Goal: Task Accomplishment & Management: Manage account settings

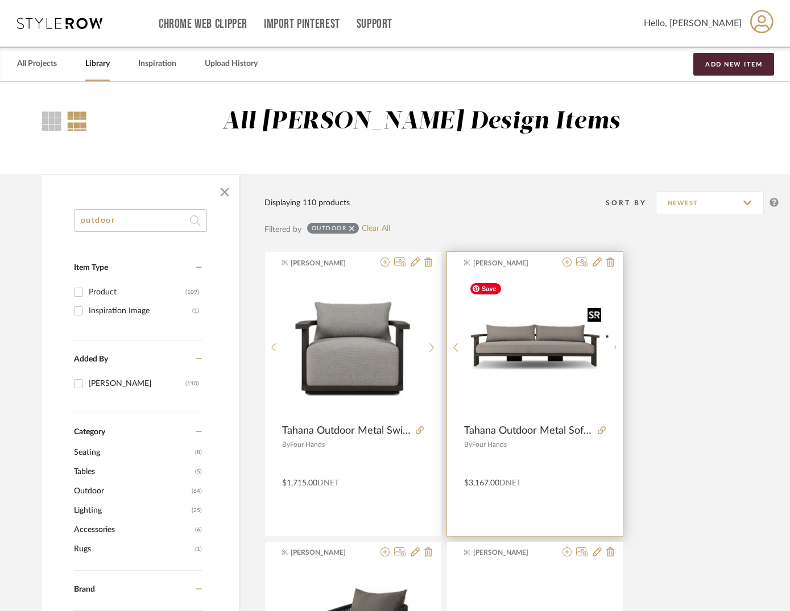
click at [548, 341] on div at bounding box center [534, 347] width 141 height 142
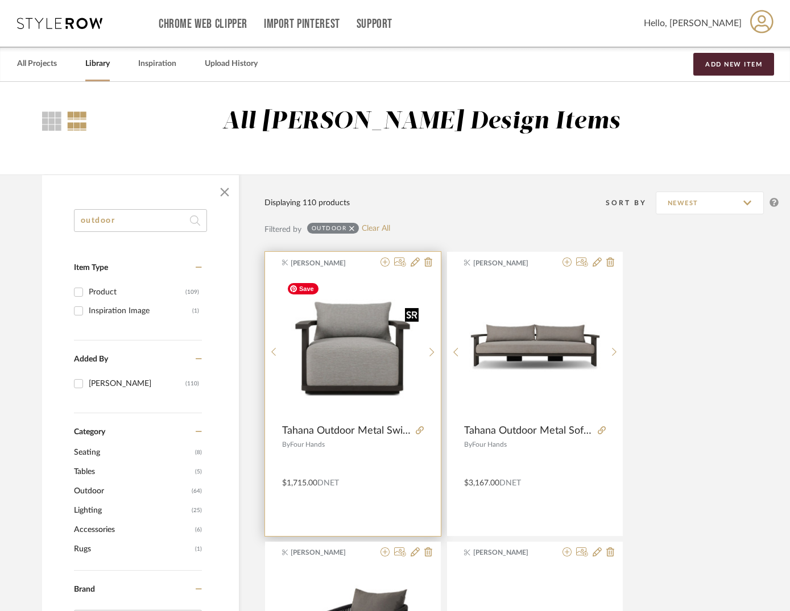
click at [369, 349] on img "0" at bounding box center [352, 347] width 141 height 141
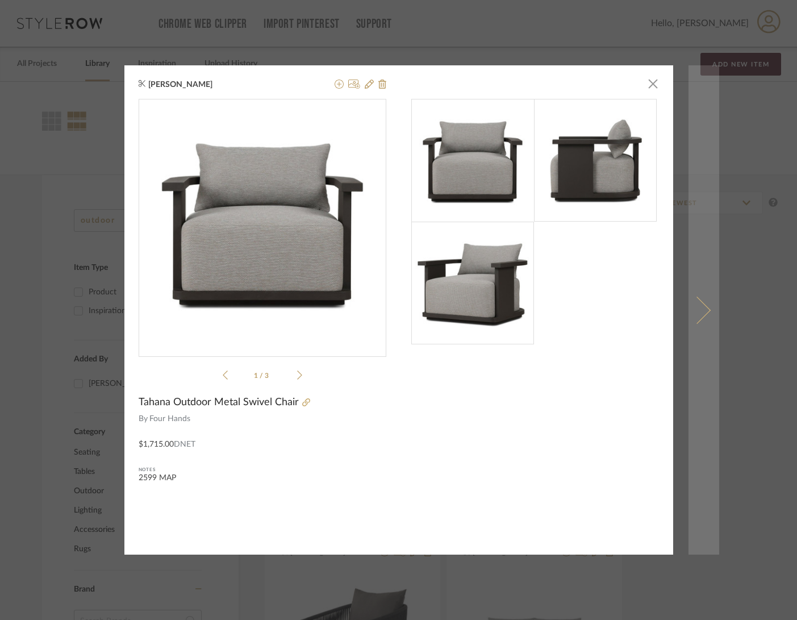
click at [700, 308] on span at bounding box center [696, 309] width 27 height 27
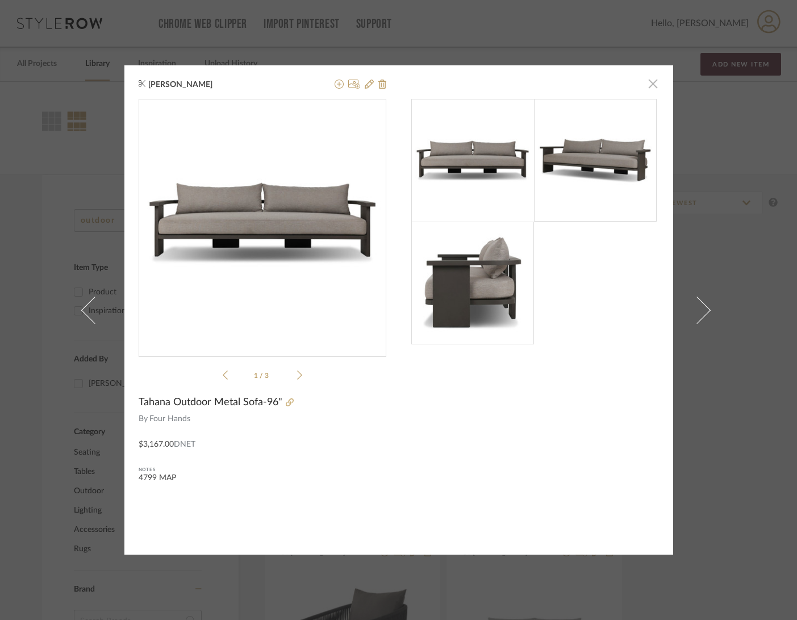
click at [648, 85] on span "button" at bounding box center [653, 83] width 23 height 23
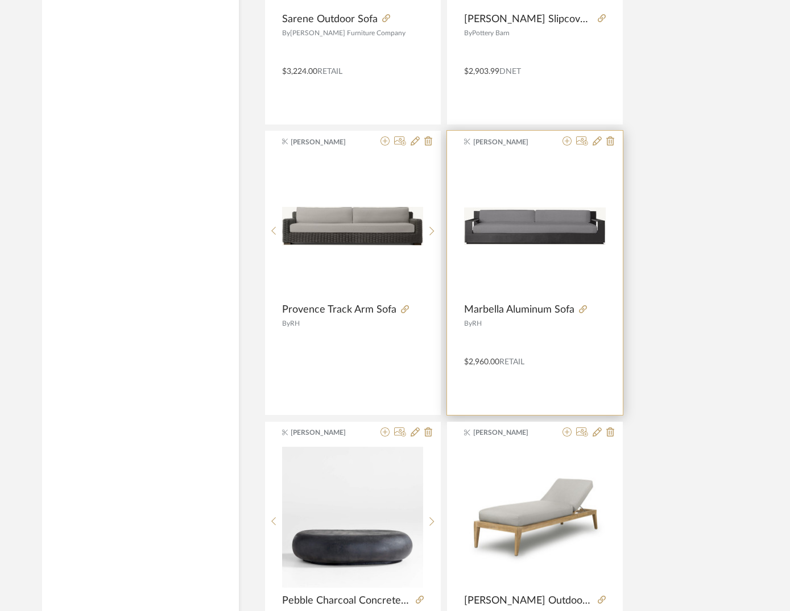
scroll to position [1291, 0]
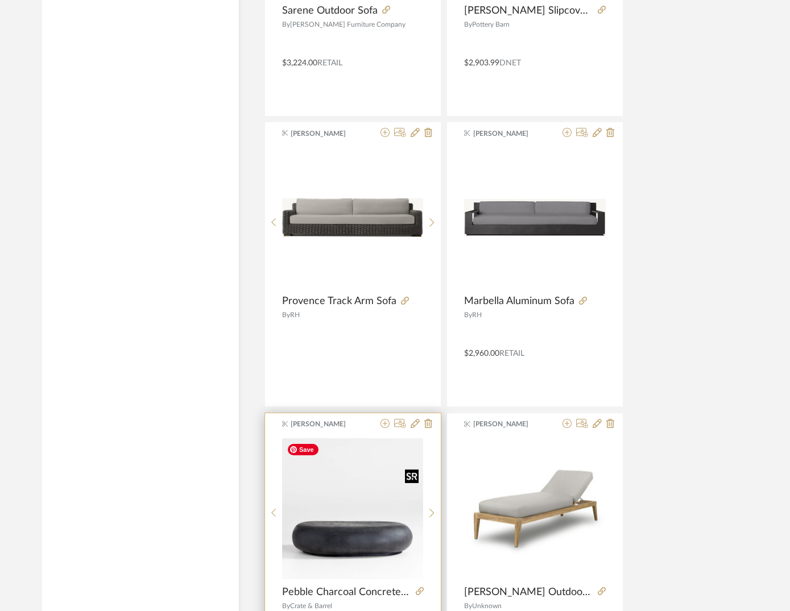
click at [365, 533] on img "0" at bounding box center [352, 508] width 141 height 141
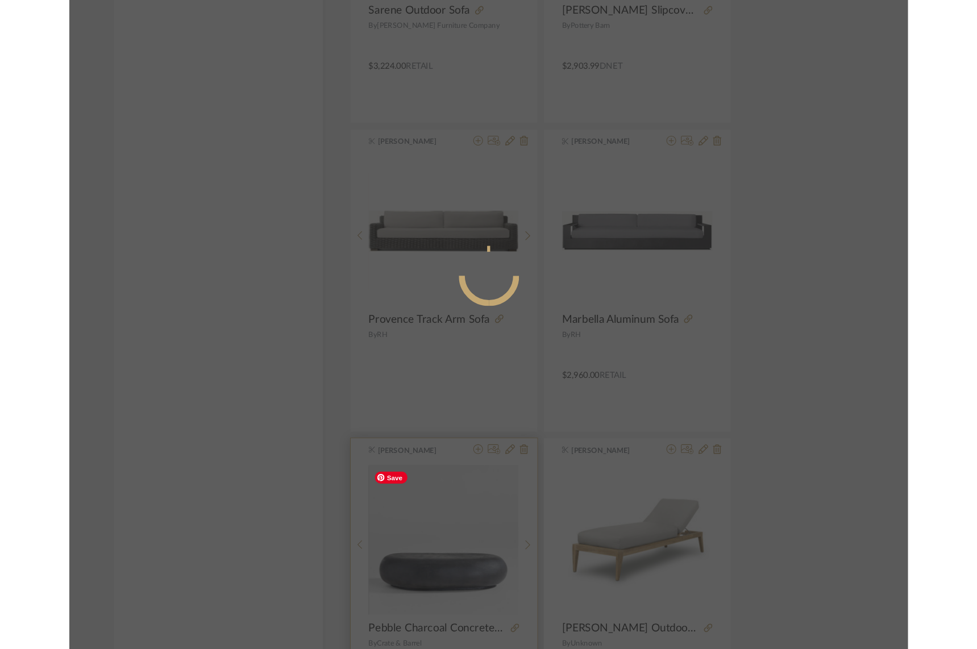
scroll to position [0, 0]
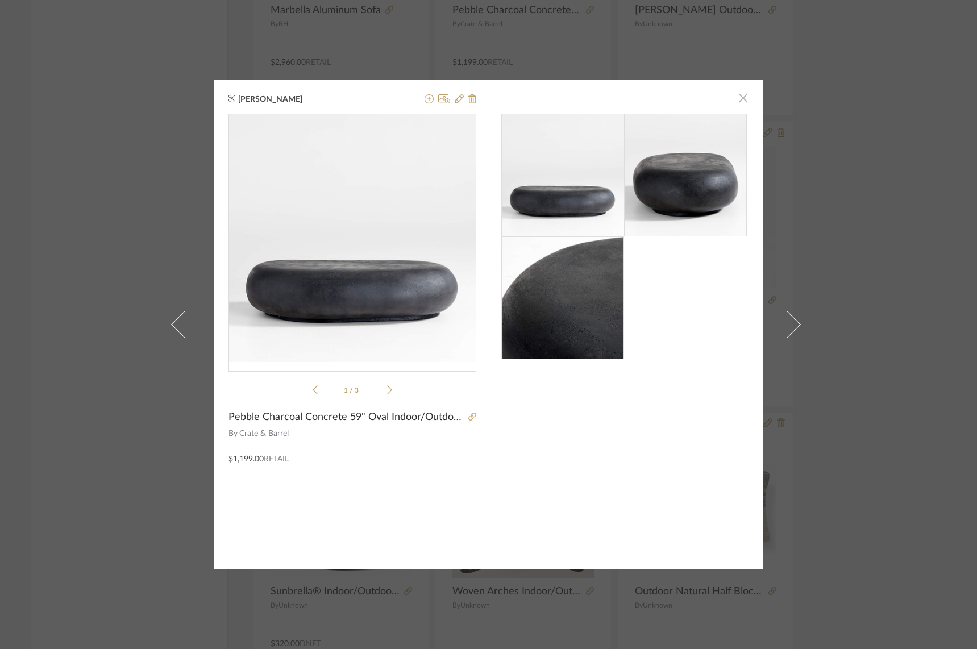
click at [743, 97] on span "button" at bounding box center [743, 98] width 23 height 23
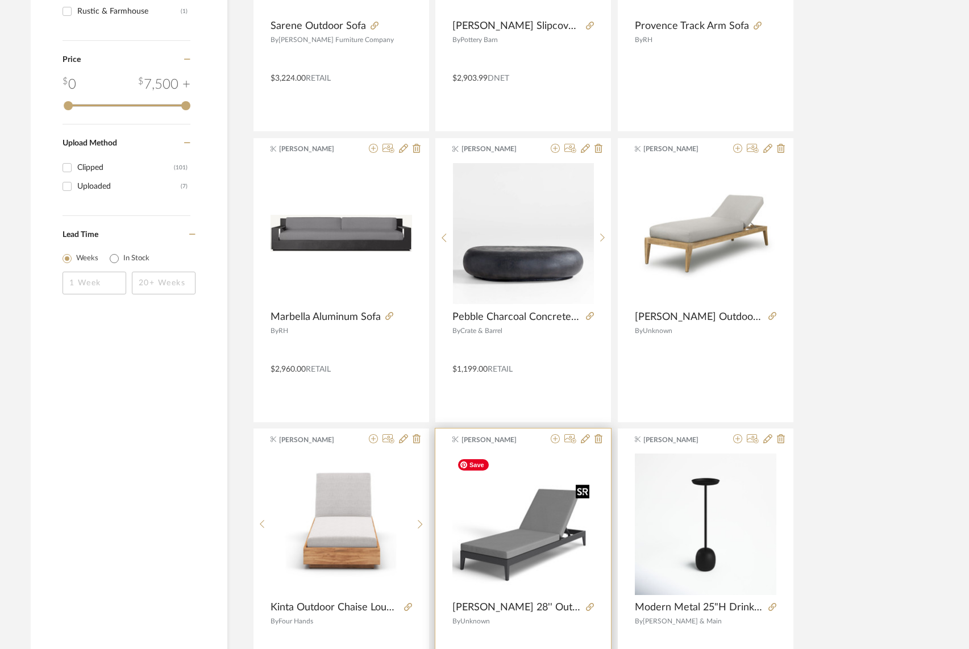
scroll to position [835, 0]
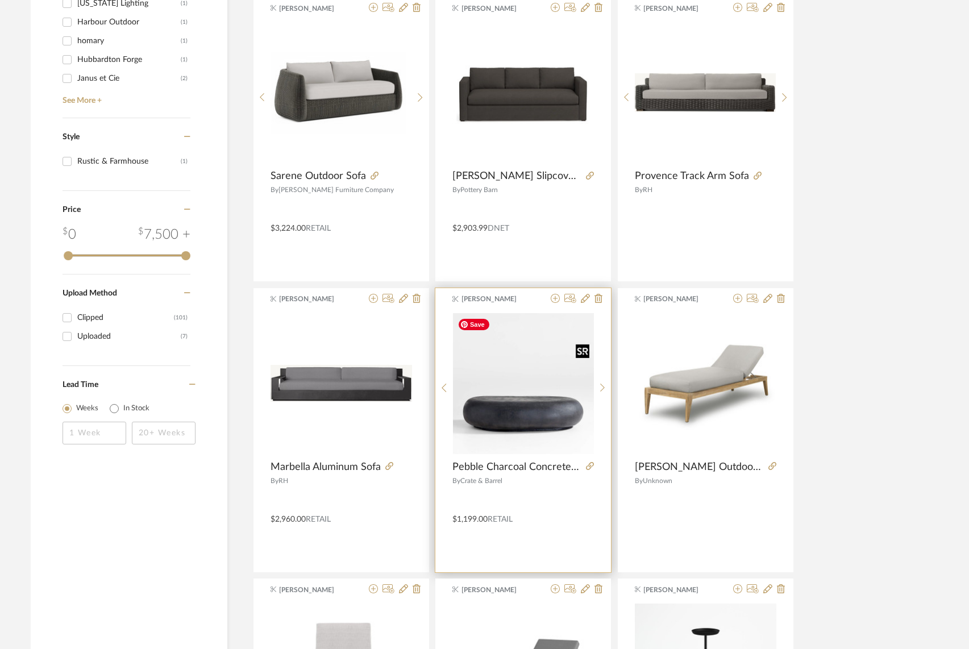
click at [539, 337] on img "0" at bounding box center [523, 383] width 141 height 141
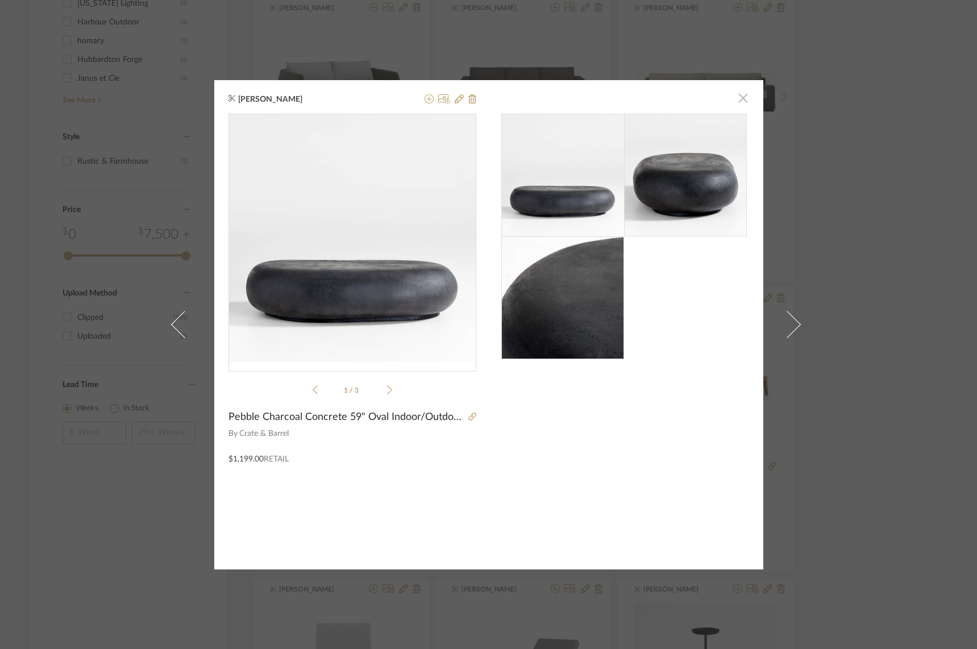
click at [742, 97] on span "button" at bounding box center [743, 98] width 23 height 23
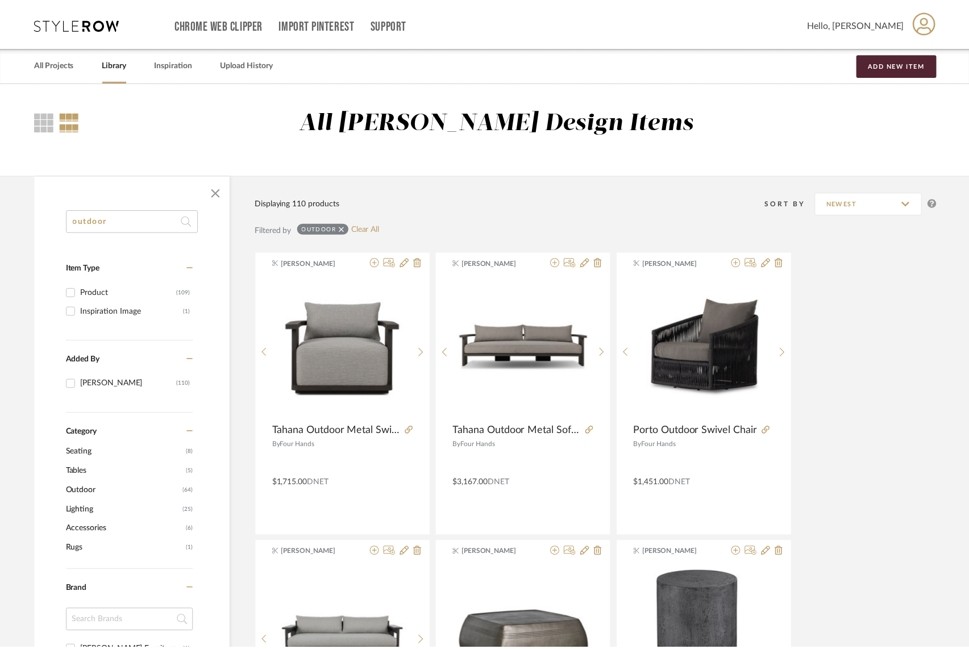
scroll to position [835, 0]
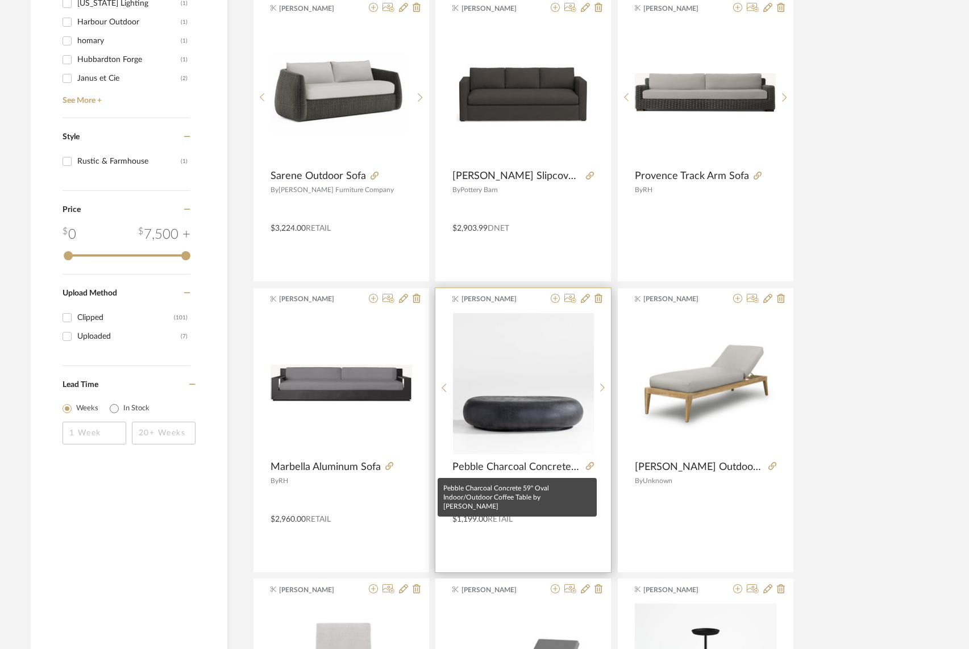
click at [471, 468] on span "Pebble Charcoal Concrete 59" Oval Indoor/Outdoor Coffee Table by [PERSON_NAME]" at bounding box center [516, 467] width 129 height 13
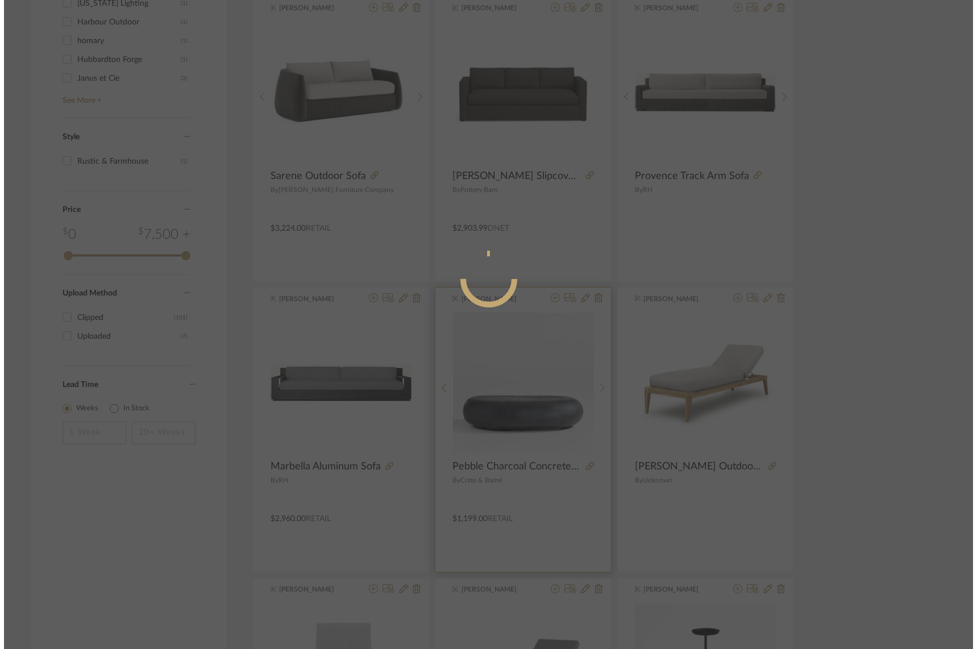
scroll to position [0, 0]
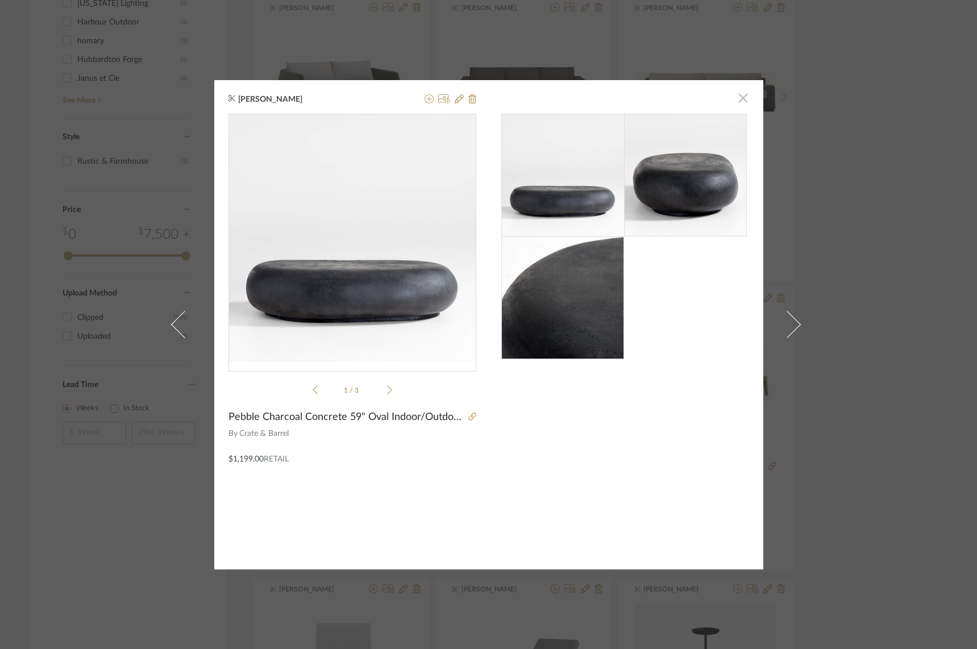
click at [742, 101] on span "button" at bounding box center [743, 98] width 23 height 23
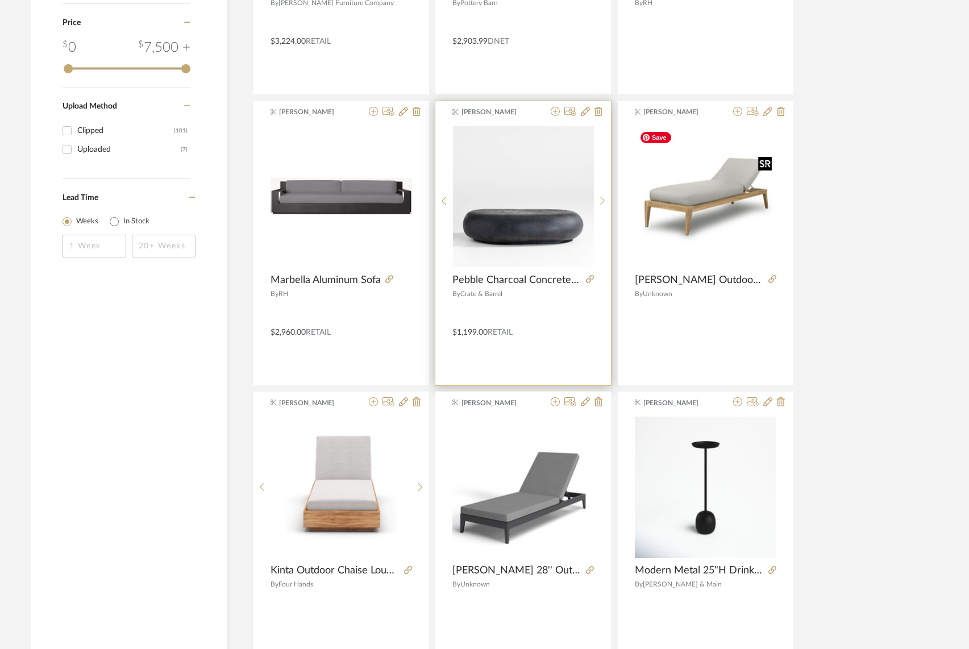
scroll to position [1029, 0]
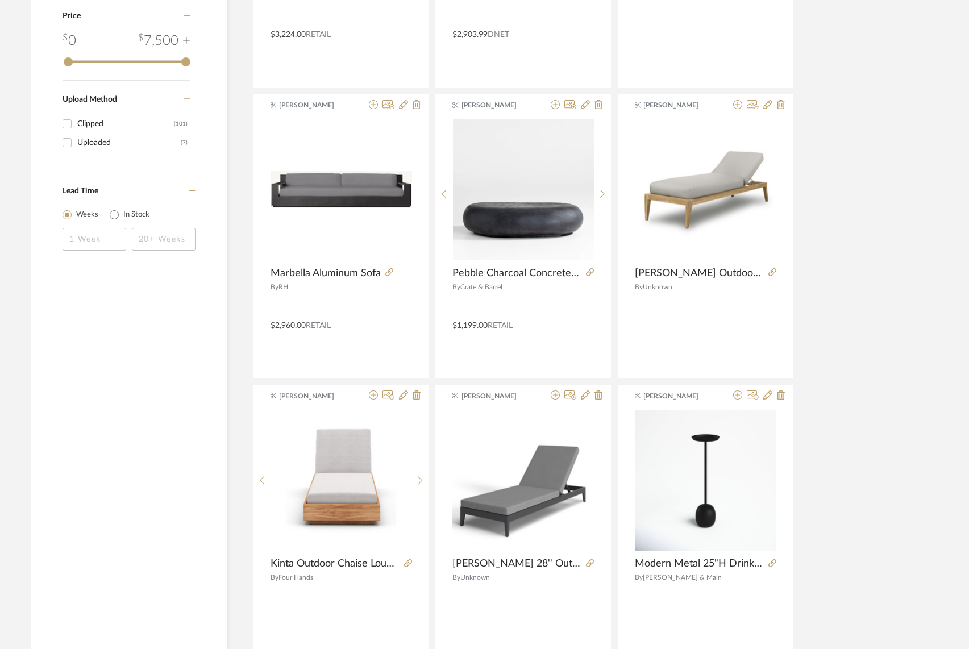
click at [516, 105] on span "[PERSON_NAME]" at bounding box center [498, 105] width 72 height 10
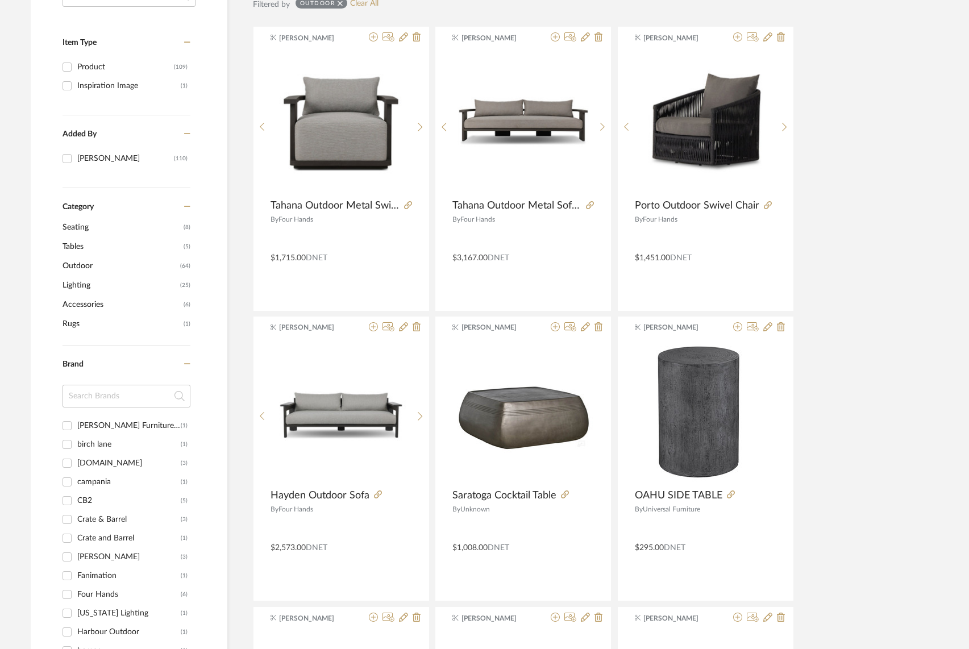
scroll to position [0, 0]
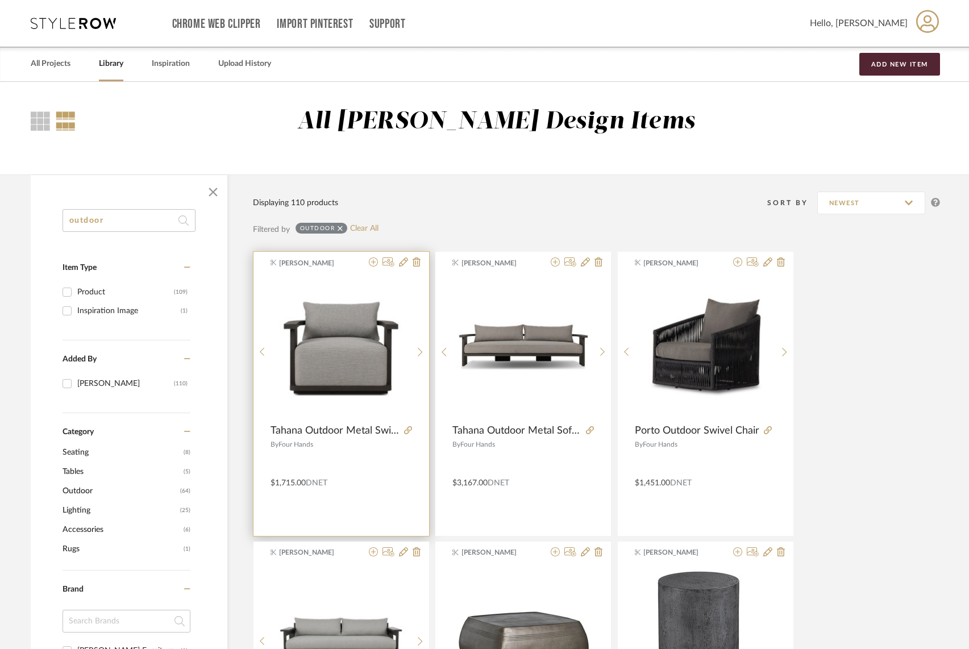
click at [334, 272] on div "[PERSON_NAME] [PERSON_NAME] Outdoor Metal Swivel Chair By Four Hands $1,715.00 …" at bounding box center [342, 394] width 176 height 284
click at [335, 282] on img "0" at bounding box center [341, 347] width 141 height 141
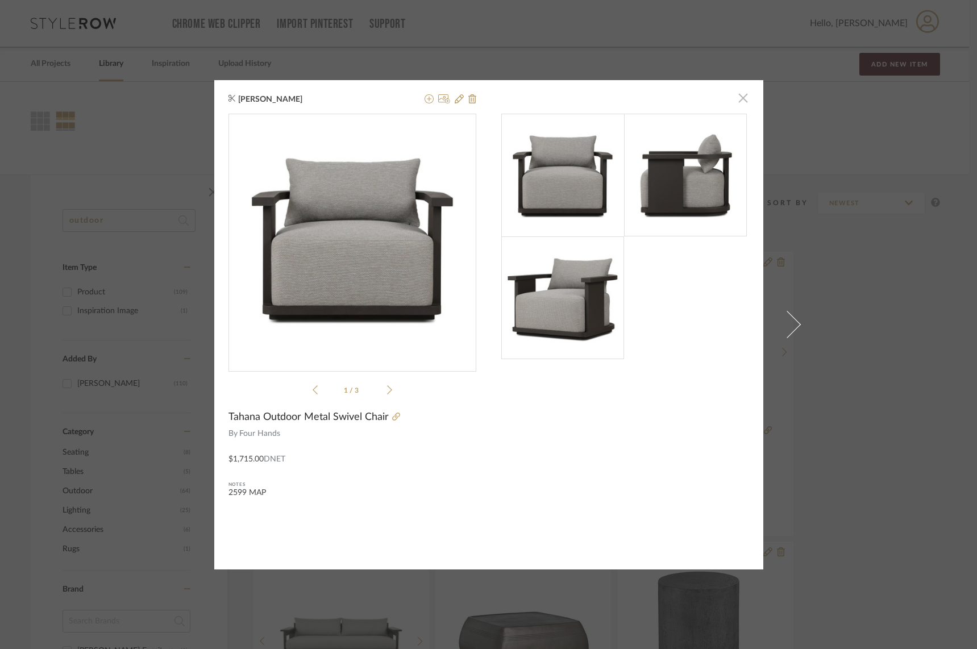
click at [738, 100] on span "button" at bounding box center [743, 98] width 23 height 23
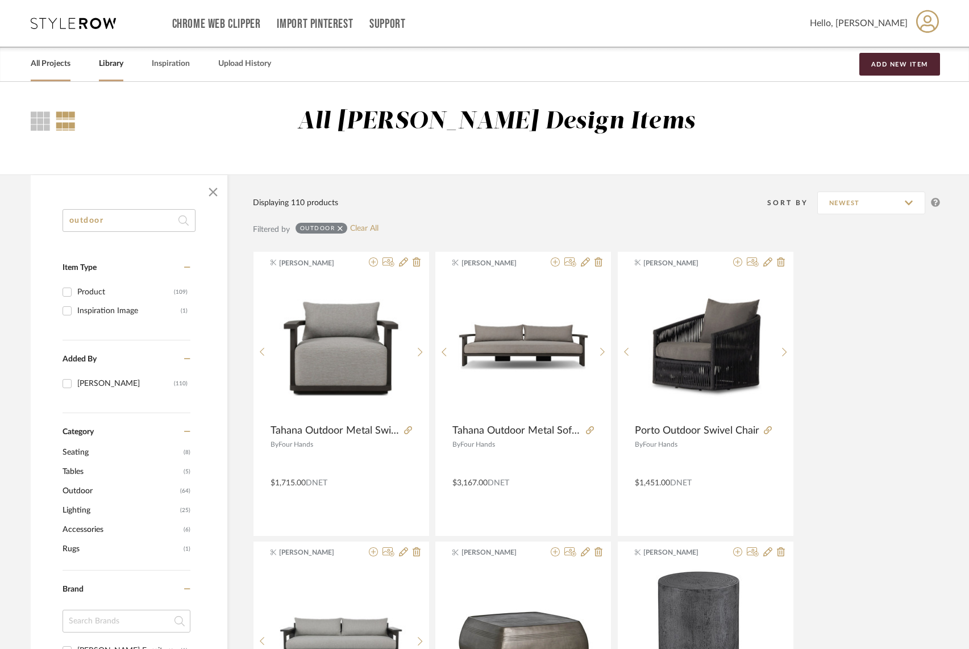
click at [44, 66] on link "All Projects" at bounding box center [51, 63] width 40 height 15
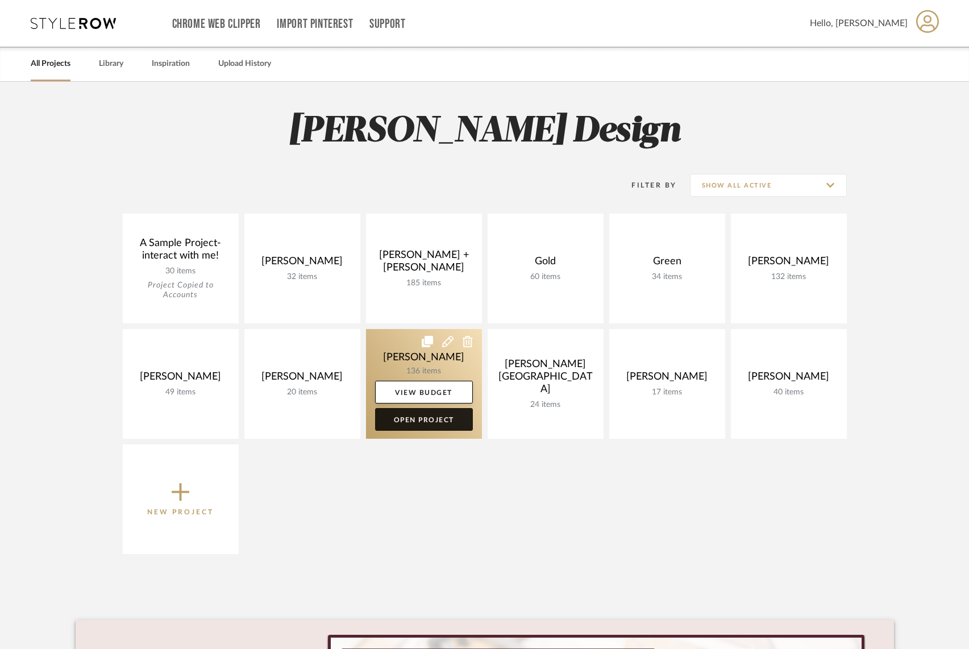
click at [426, 421] on link "Open Project" at bounding box center [424, 419] width 98 height 23
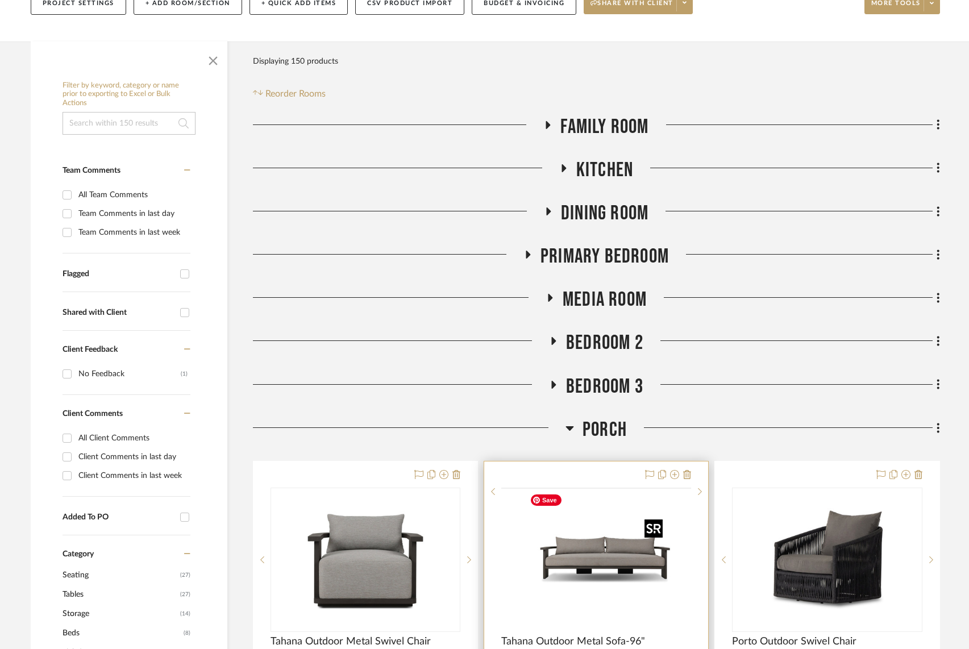
scroll to position [244, 0]
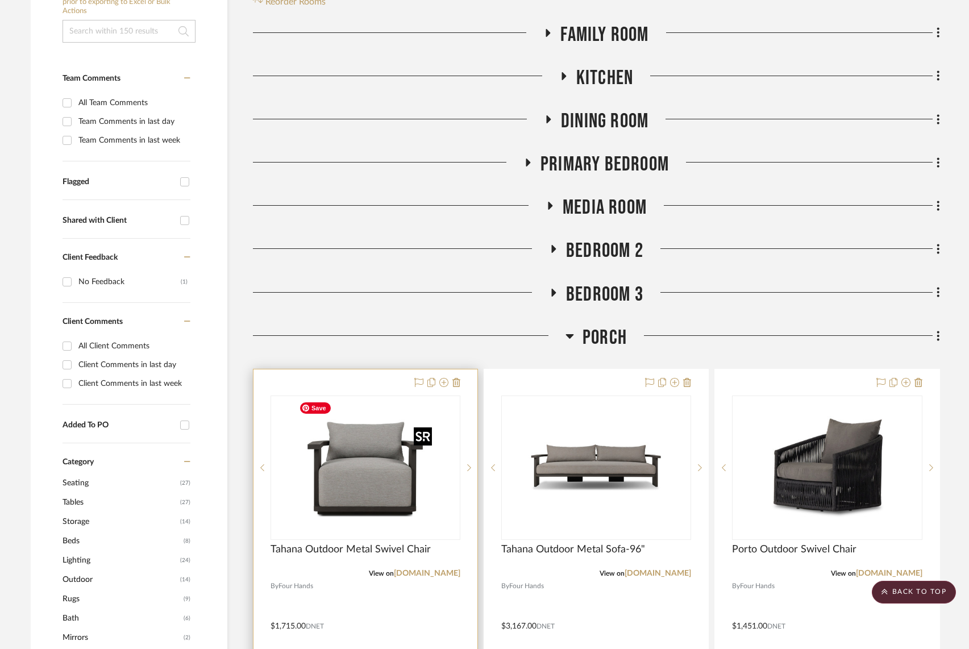
click at [430, 417] on img "0" at bounding box center [365, 468] width 142 height 142
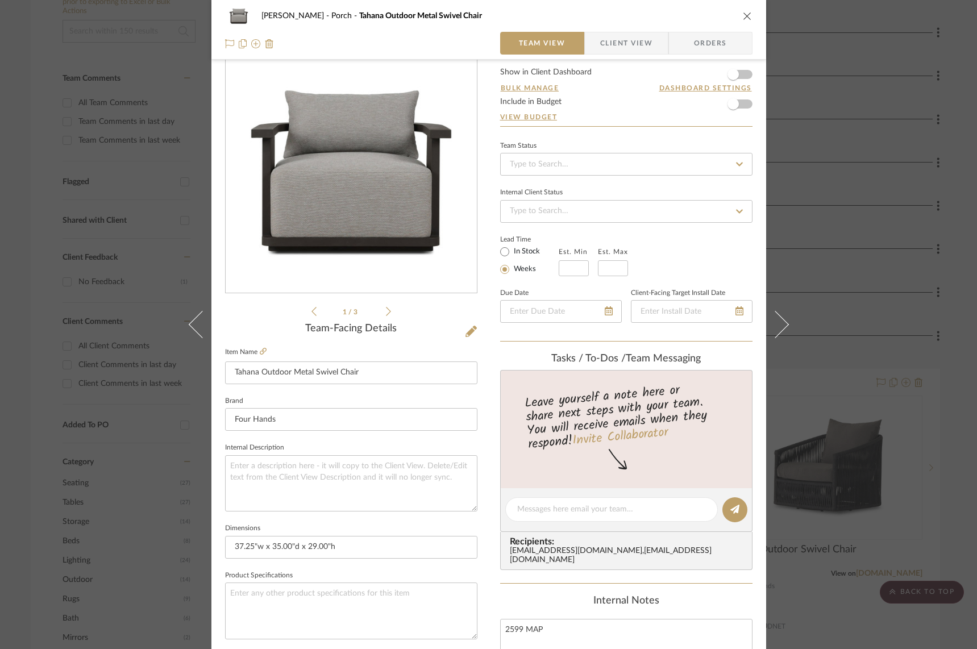
scroll to position [33, 0]
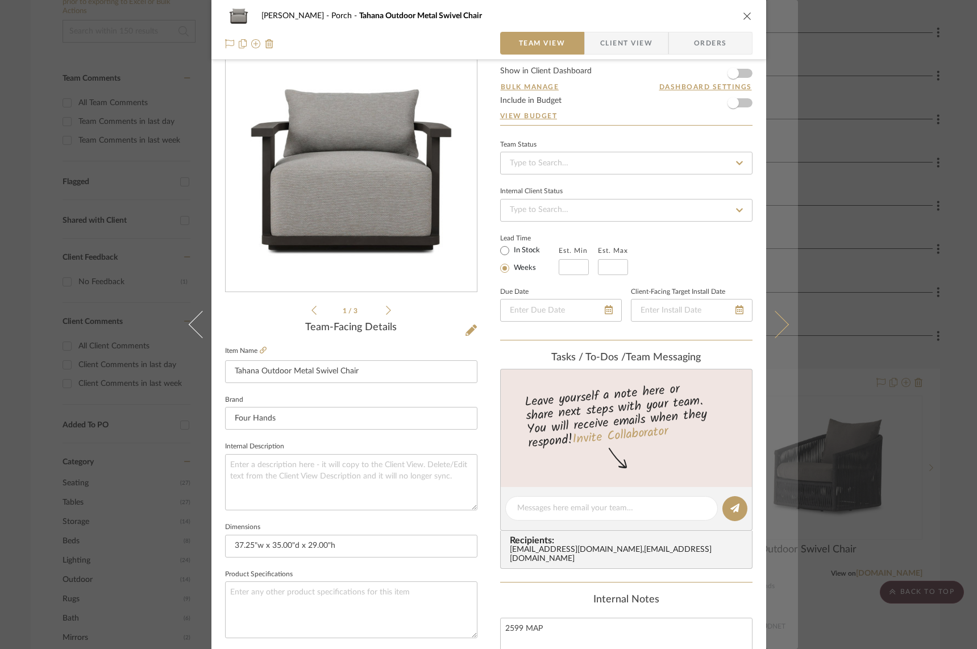
click at [776, 320] on icon at bounding box center [774, 324] width 27 height 27
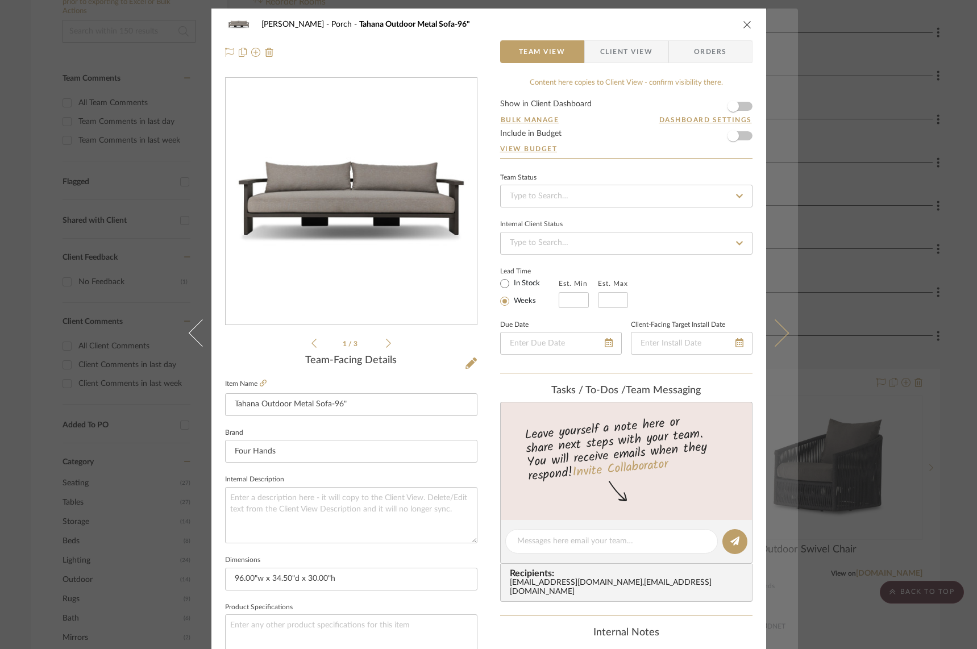
click at [779, 329] on icon at bounding box center [774, 332] width 27 height 27
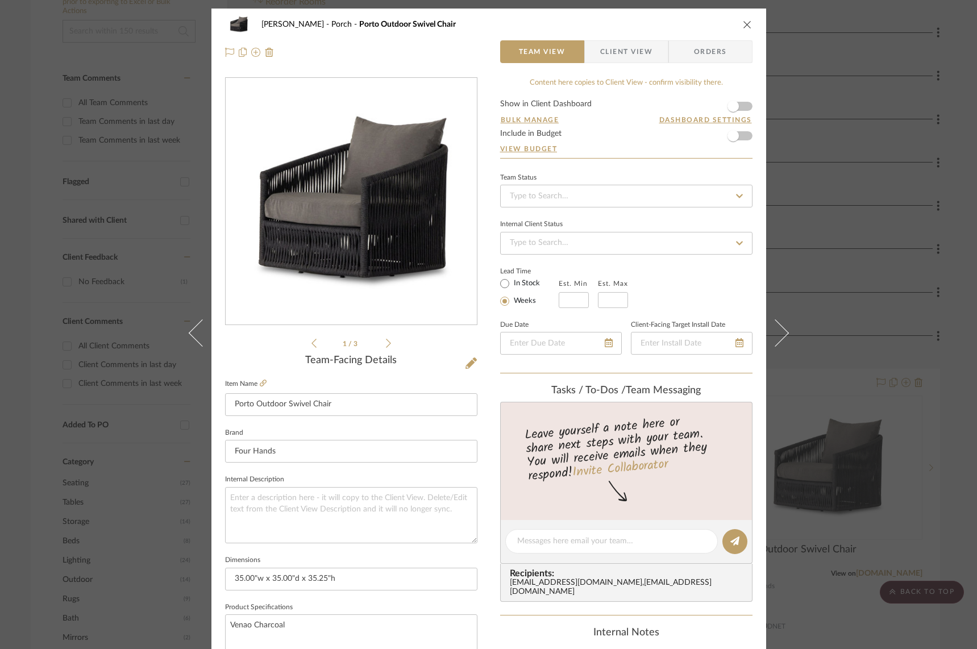
click at [779, 329] on icon at bounding box center [774, 332] width 27 height 27
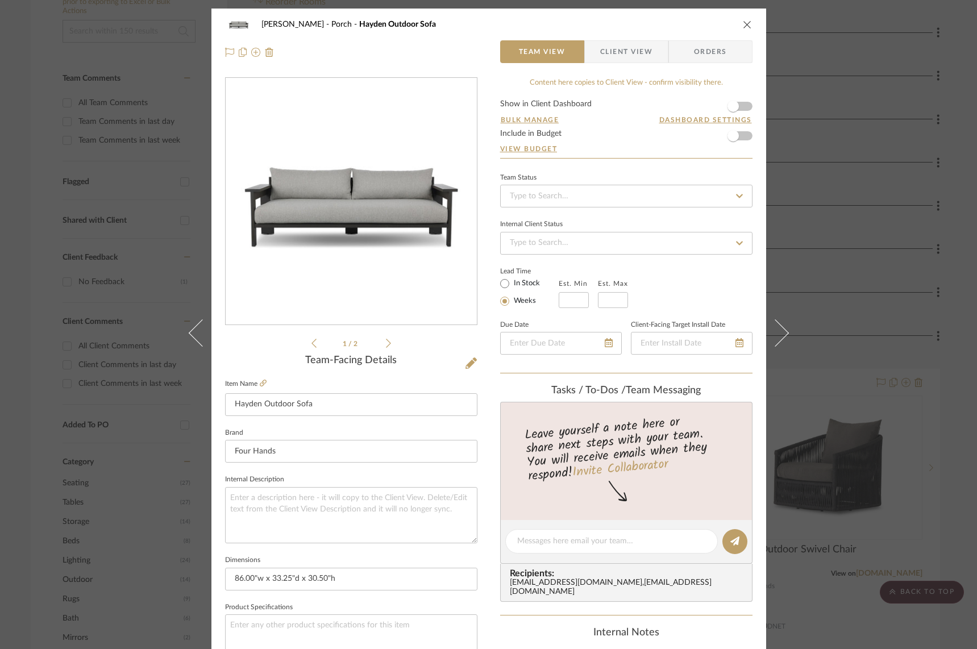
click at [779, 329] on icon at bounding box center [774, 332] width 27 height 27
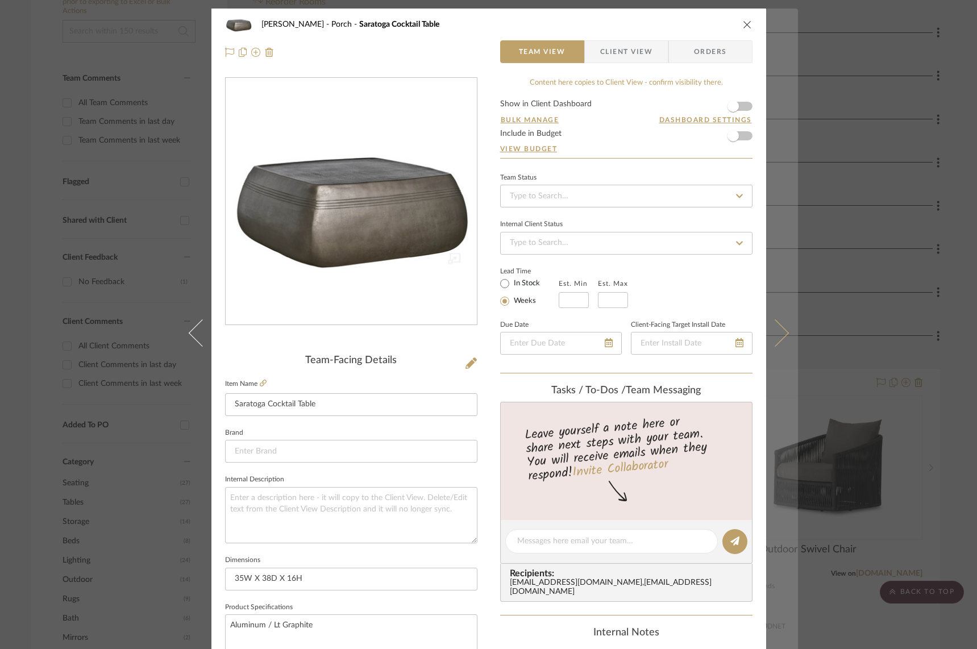
click at [777, 333] on icon at bounding box center [774, 332] width 27 height 27
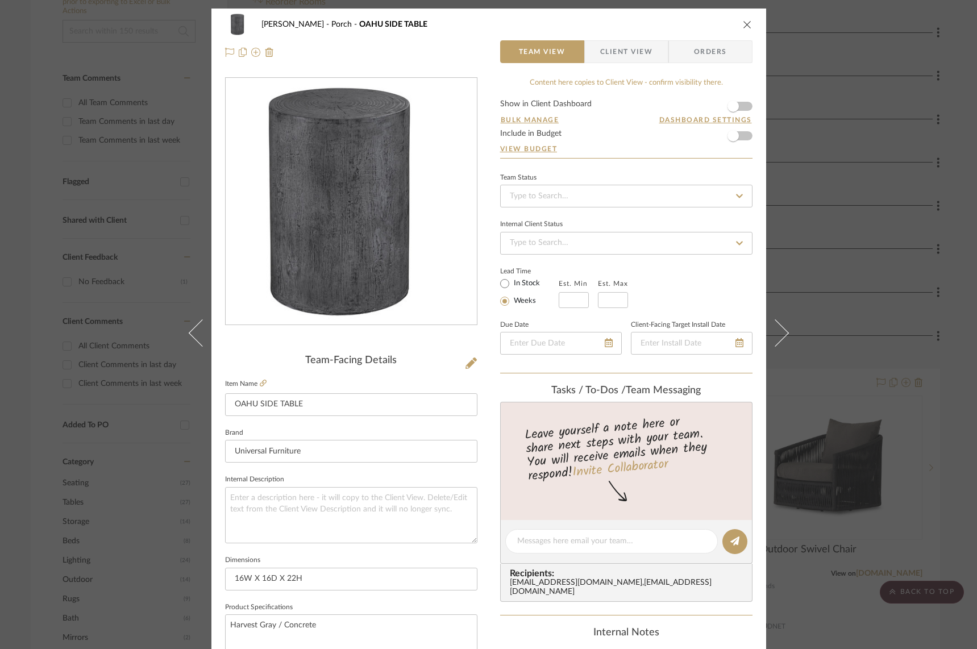
click at [777, 333] on icon at bounding box center [774, 332] width 27 height 27
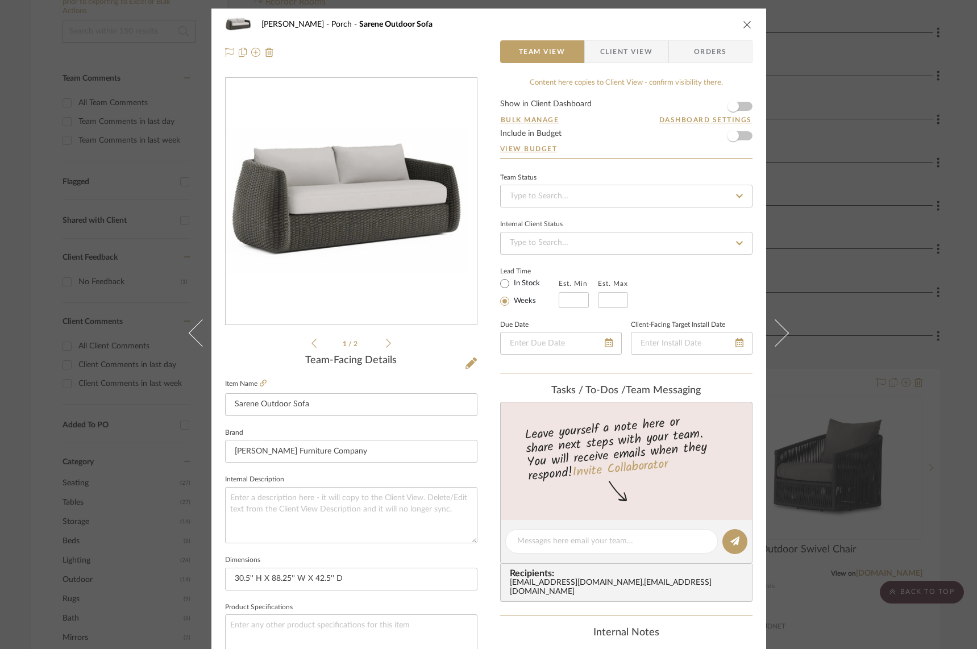
click at [777, 333] on icon at bounding box center [774, 332] width 27 height 27
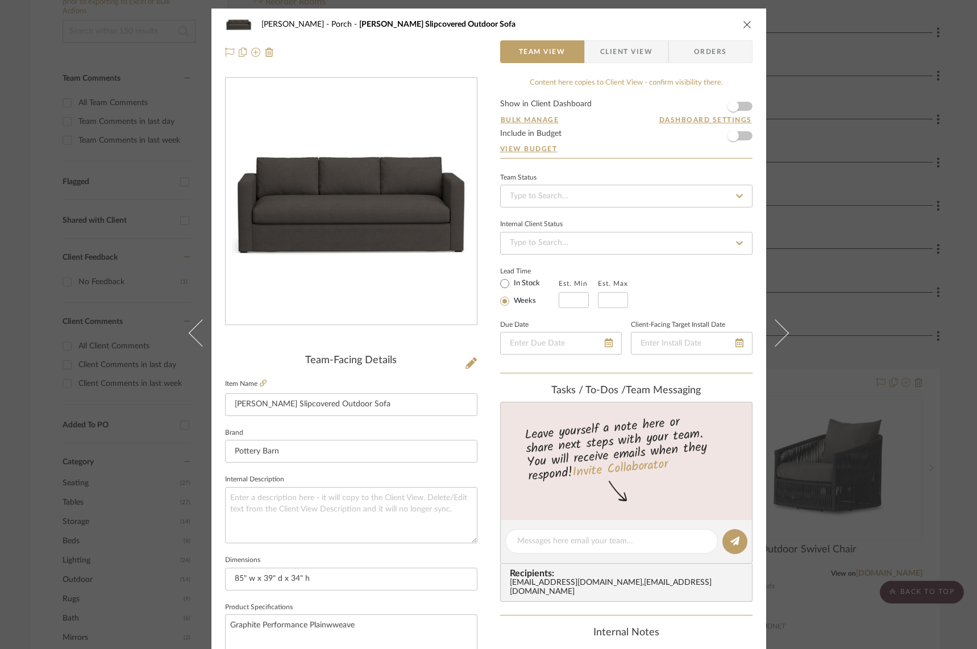
click at [777, 333] on icon at bounding box center [774, 332] width 27 height 27
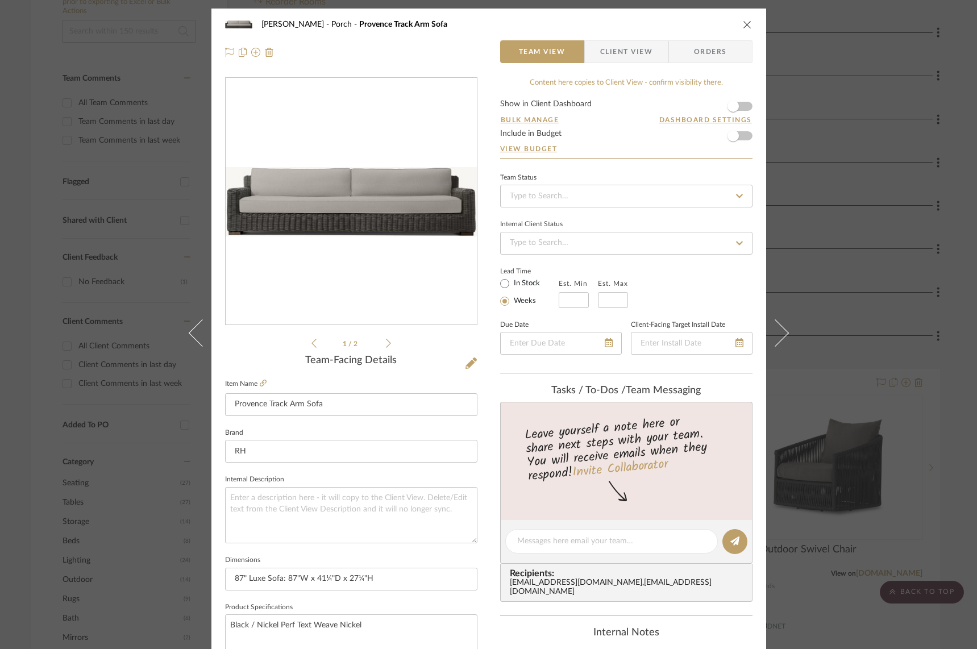
click at [777, 333] on icon at bounding box center [774, 332] width 27 height 27
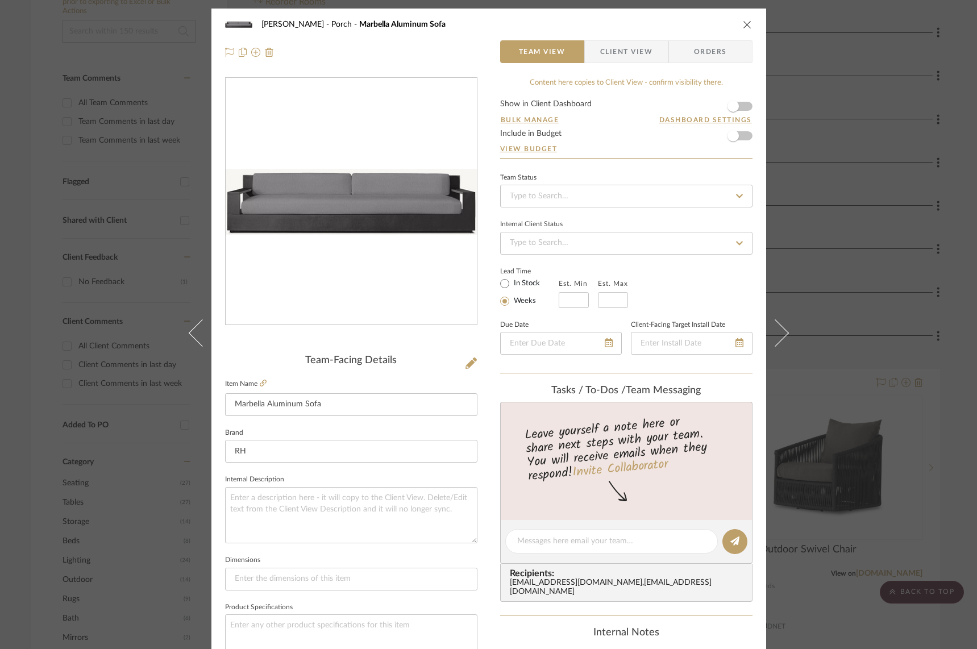
click at [777, 333] on icon at bounding box center [774, 332] width 27 height 27
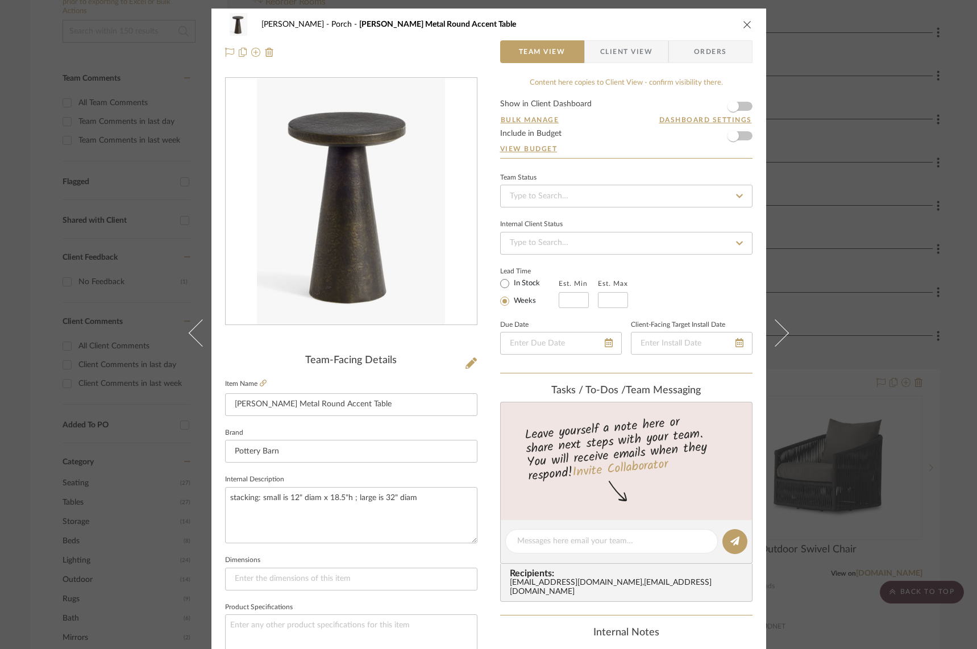
click at [777, 333] on icon at bounding box center [774, 332] width 27 height 27
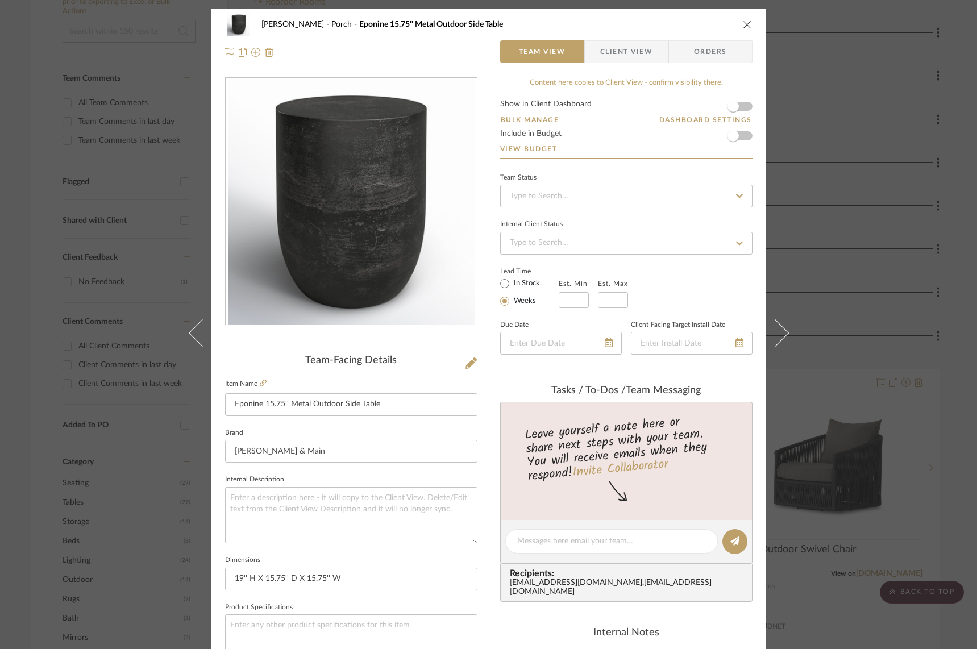
click at [743, 24] on icon "close" at bounding box center [747, 24] width 9 height 9
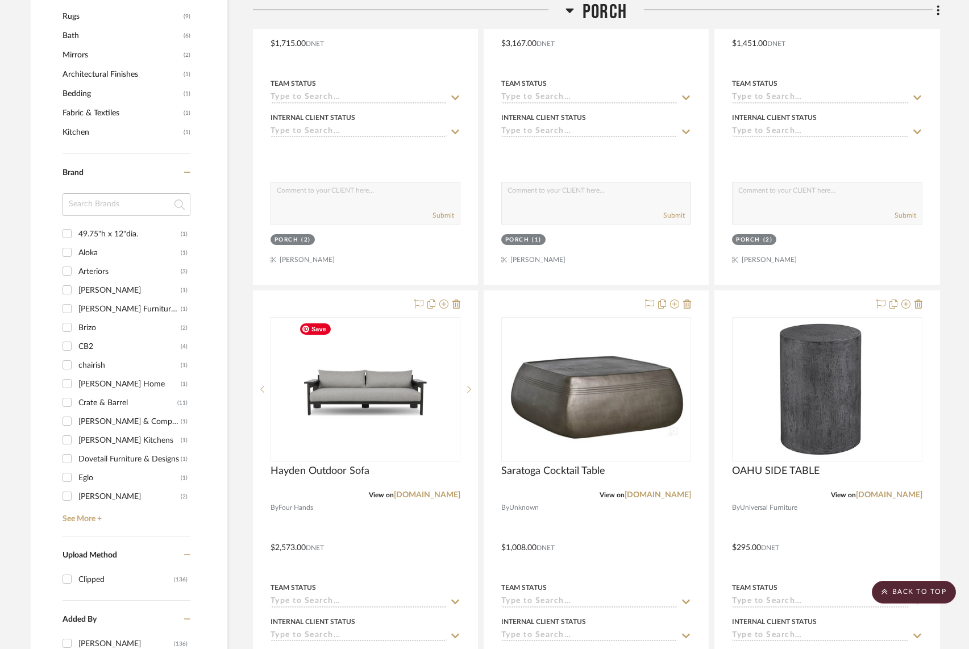
scroll to position [823, 0]
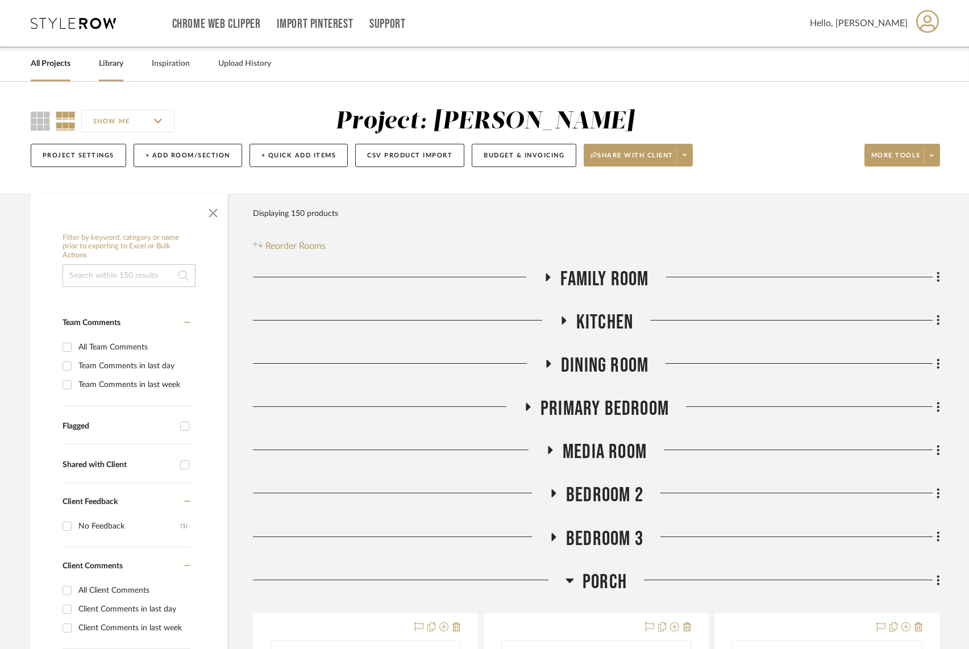
click at [114, 63] on link "Library" at bounding box center [111, 63] width 24 height 15
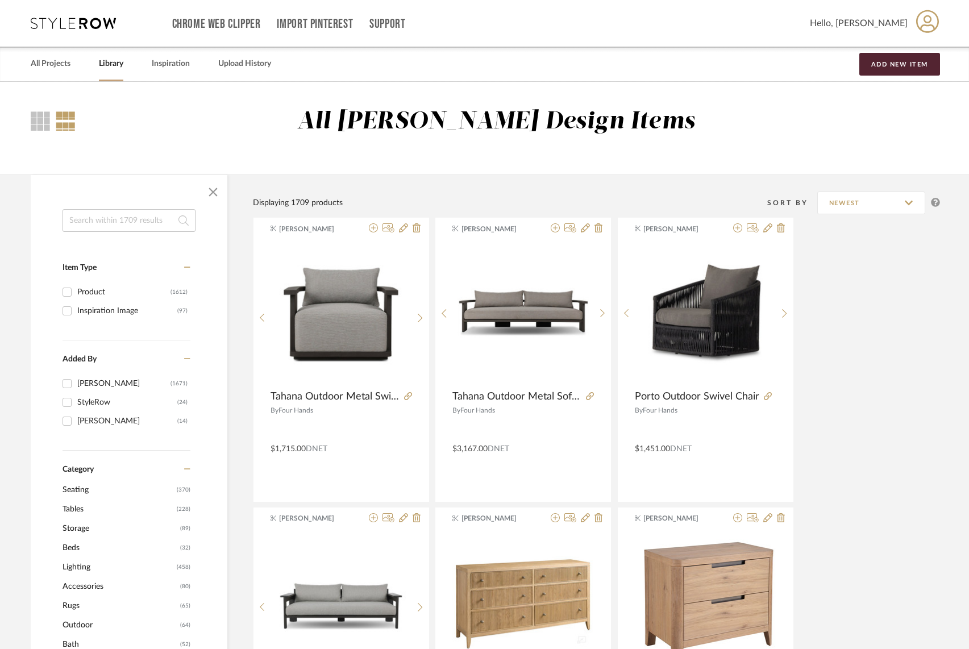
click at [103, 217] on input at bounding box center [129, 220] width 133 height 23
type input "outdoor"
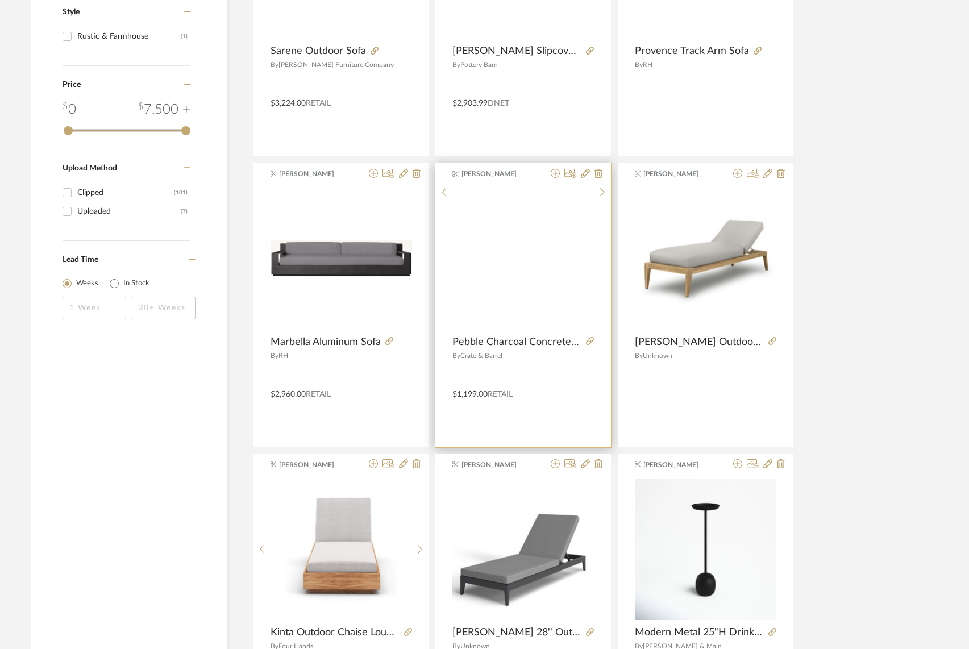
scroll to position [970, 0]
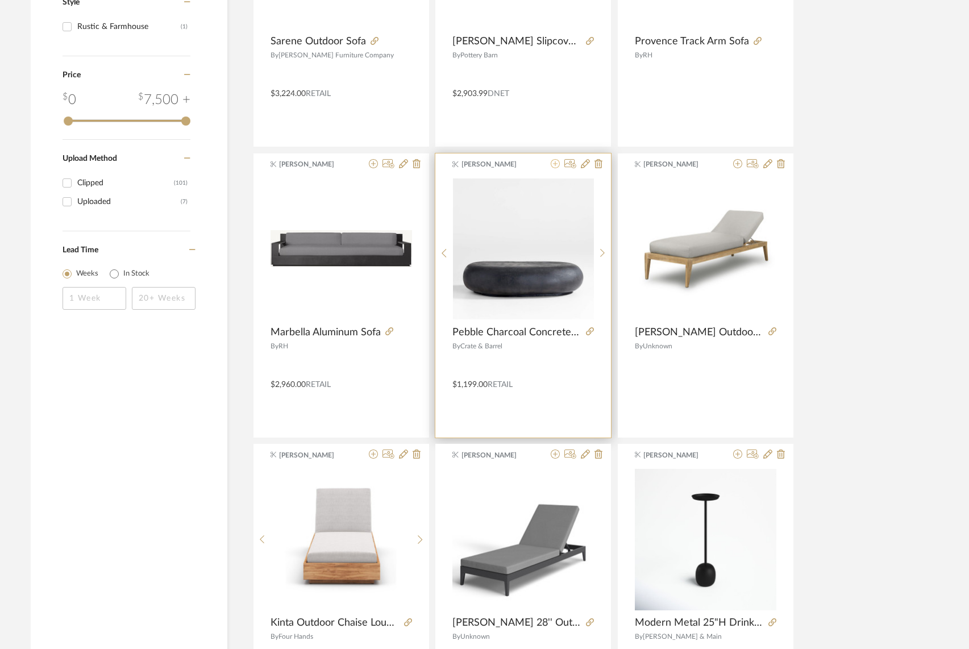
click at [554, 163] on icon at bounding box center [555, 163] width 9 height 9
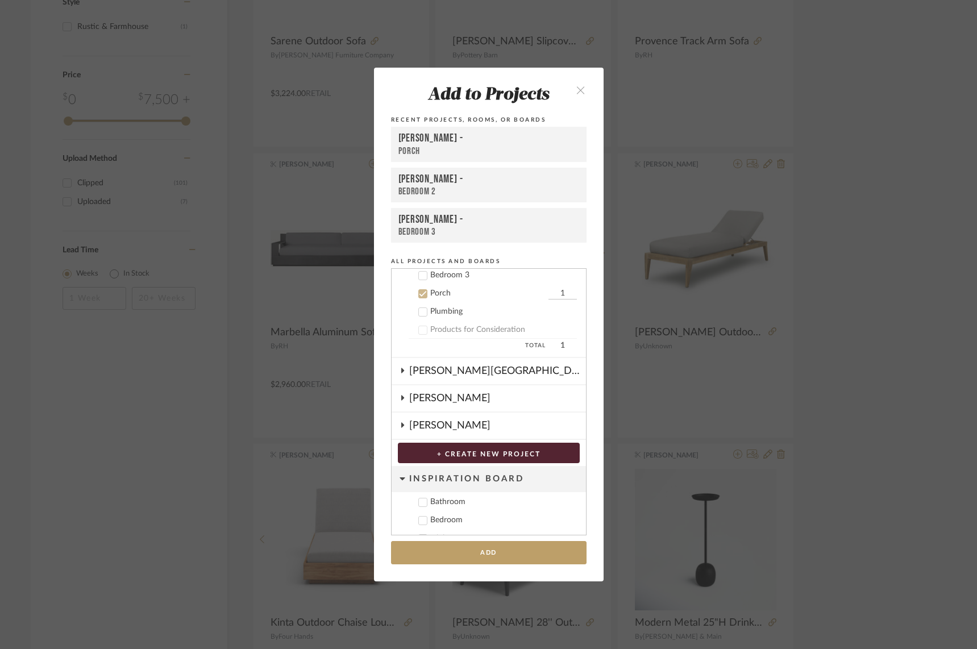
scroll to position [392, 0]
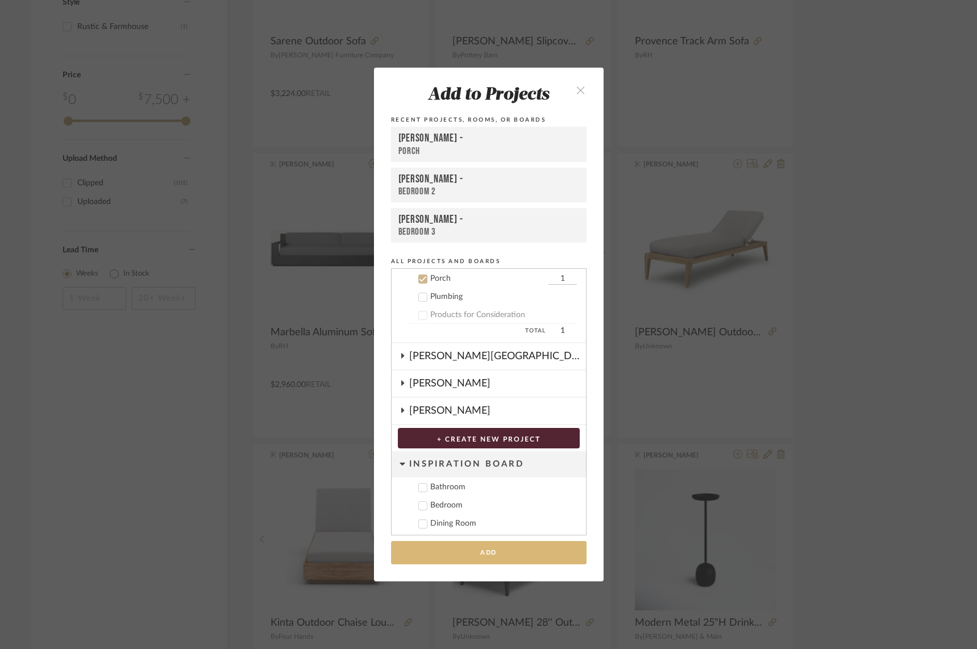
click at [509, 554] on button "Add" at bounding box center [489, 552] width 196 height 23
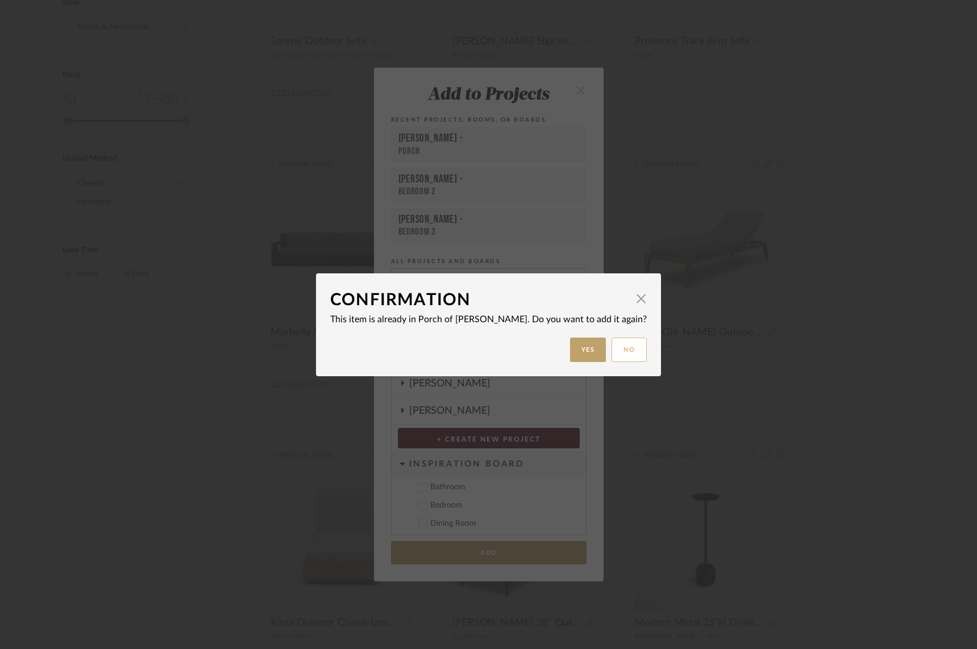
click at [612, 346] on button "No" at bounding box center [629, 350] width 35 height 24
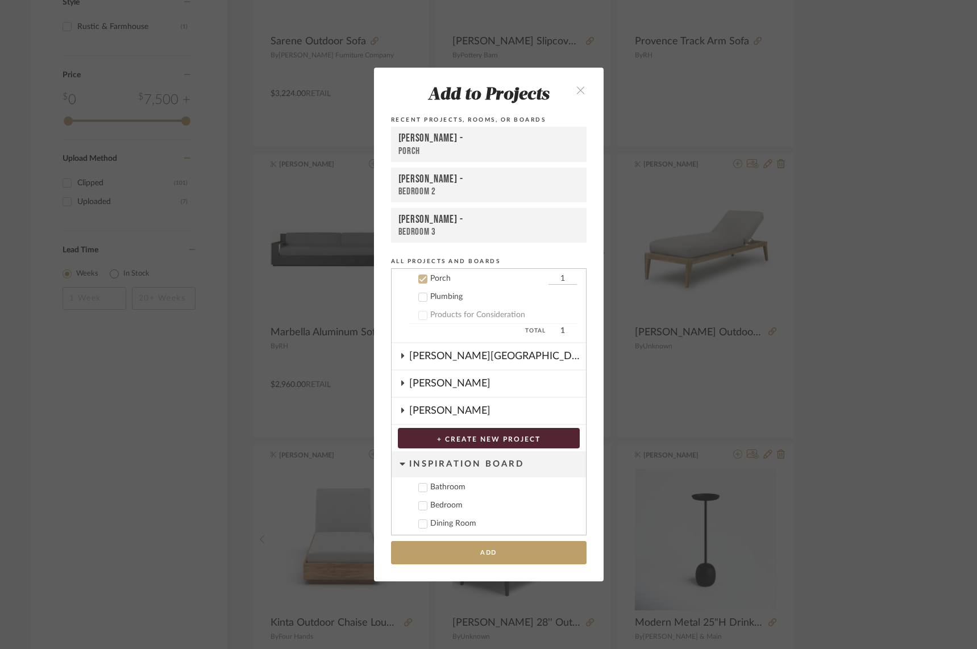
click at [576, 87] on icon "close" at bounding box center [581, 90] width 10 height 10
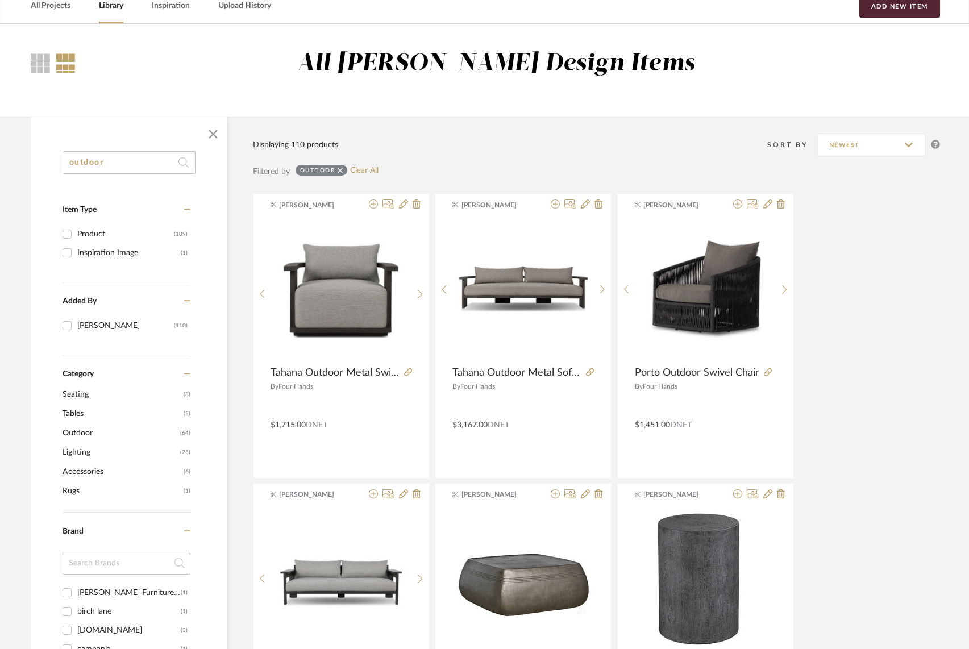
scroll to position [0, 0]
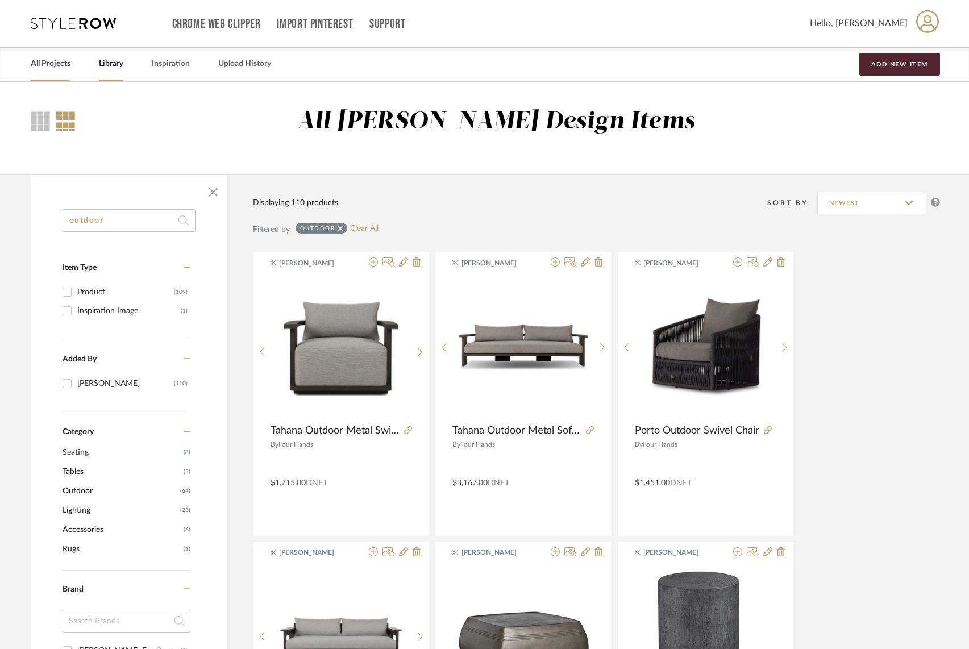
click at [41, 61] on link "All Projects" at bounding box center [51, 63] width 40 height 15
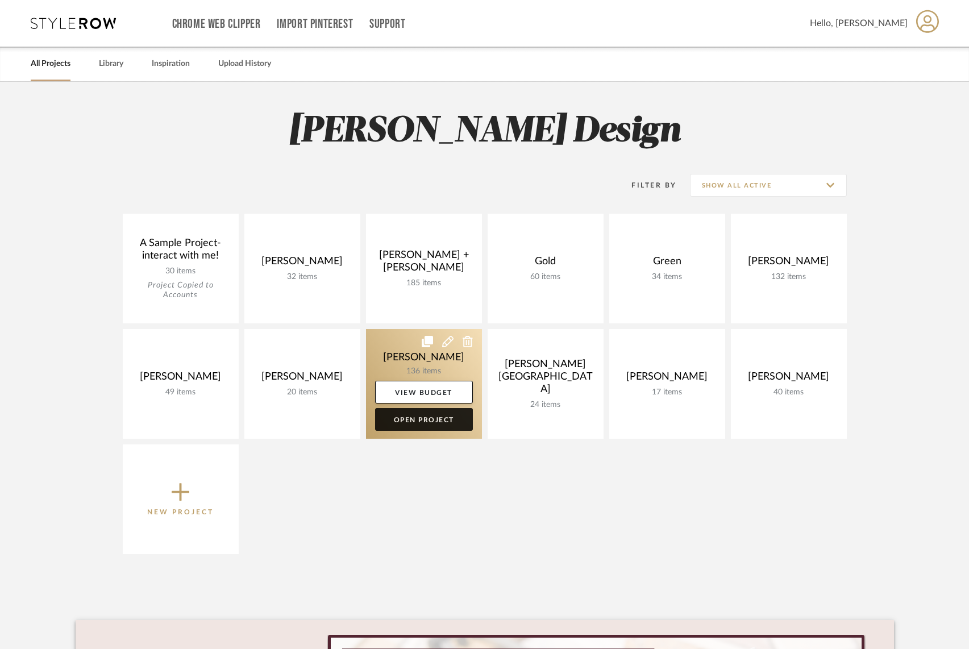
click at [419, 425] on link "Open Project" at bounding box center [424, 419] width 98 height 23
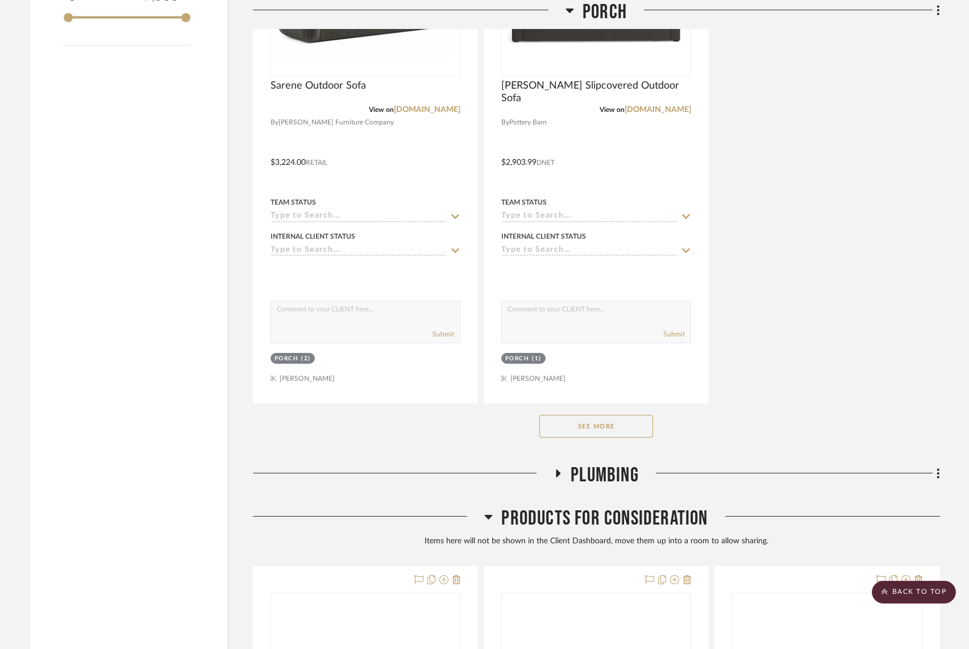
scroll to position [1751, 0]
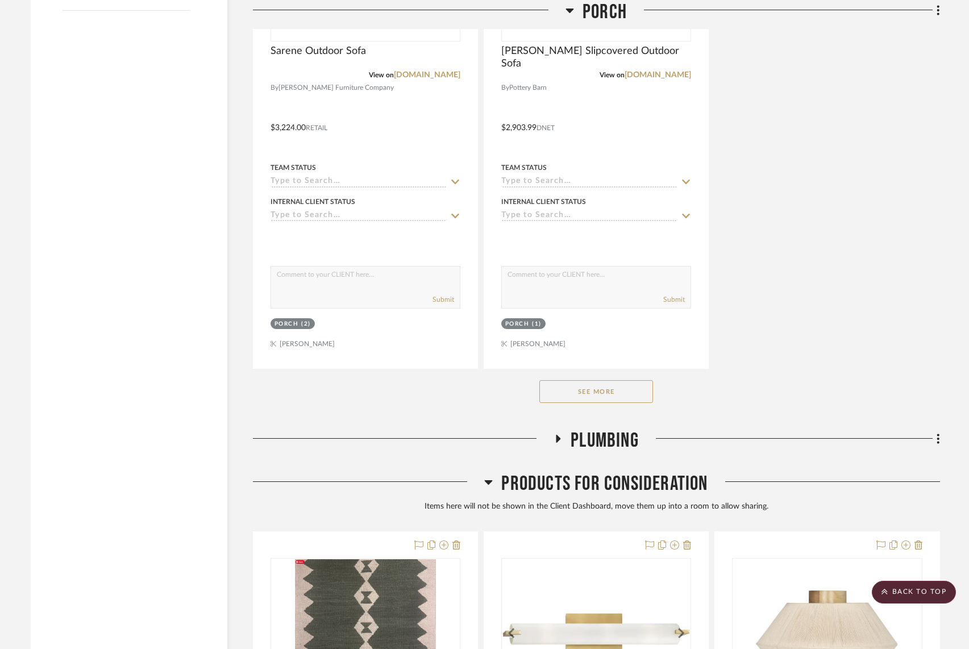
click at [575, 389] on button "See More" at bounding box center [596, 391] width 114 height 23
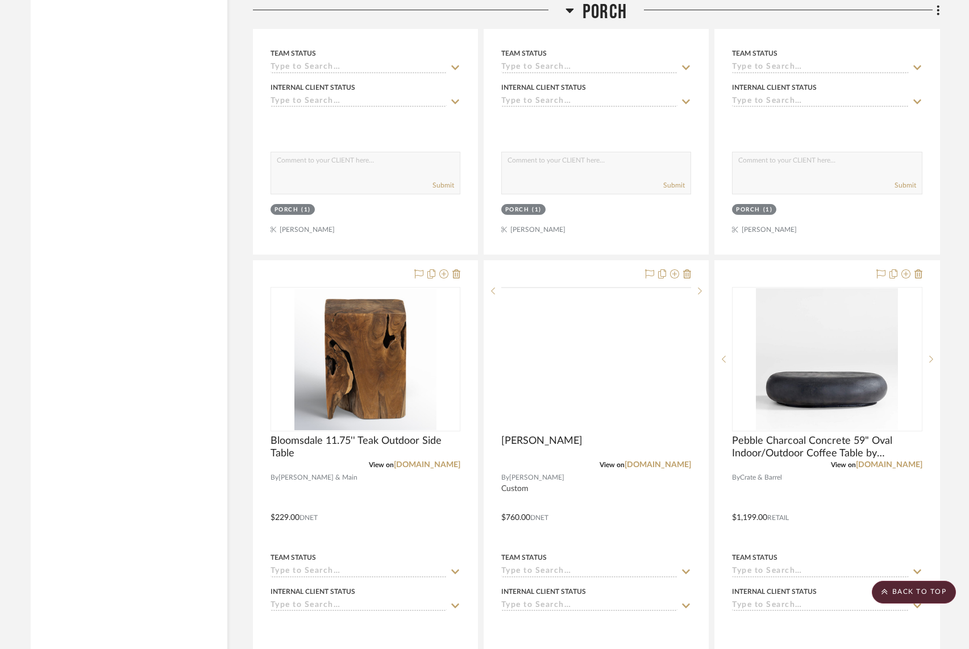
scroll to position [2372, 0]
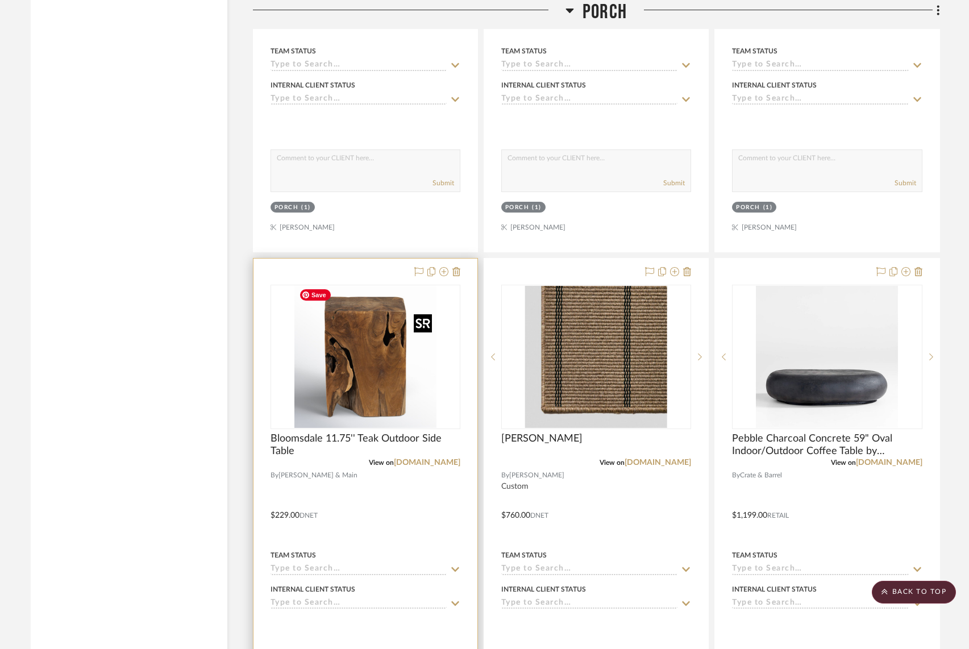
click at [382, 337] on img "0" at bounding box center [365, 357] width 142 height 142
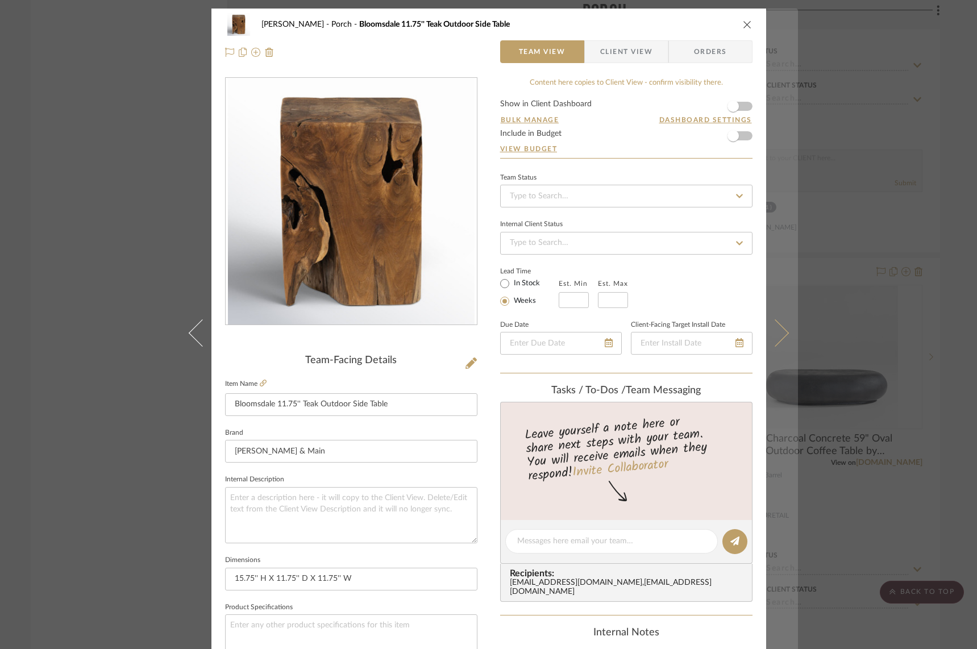
click at [776, 331] on icon at bounding box center [774, 332] width 27 height 27
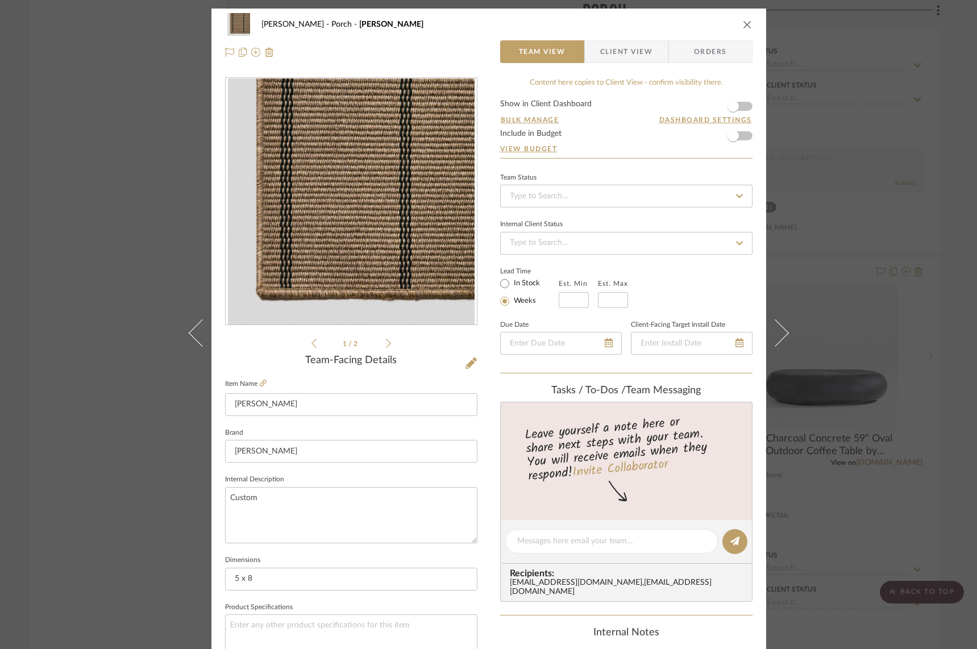
click at [776, 331] on icon at bounding box center [774, 332] width 27 height 27
